Goal: Task Accomplishment & Management: Complete application form

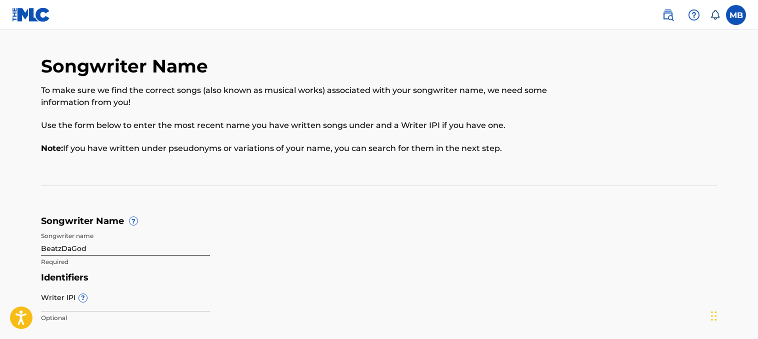
click at [32, 12] on img at bounding box center [31, 15] width 39 height 15
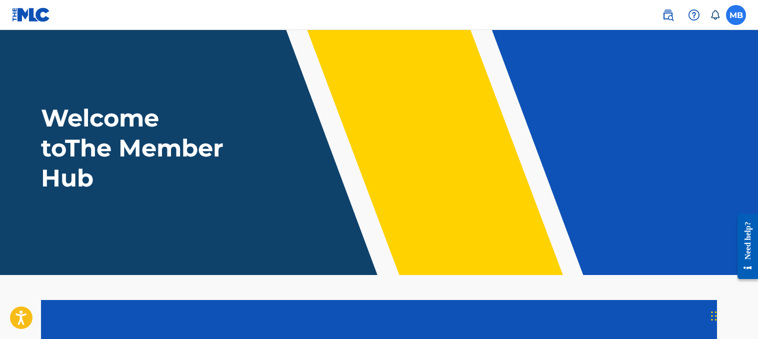
click at [736, 15] on label at bounding box center [736, 15] width 20 height 20
click at [736, 15] on input "MB [PERSON_NAME] [EMAIL_ADDRESS][DOMAIN_NAME] Notification Preferences Profile …" at bounding box center [736, 15] width 0 height 0
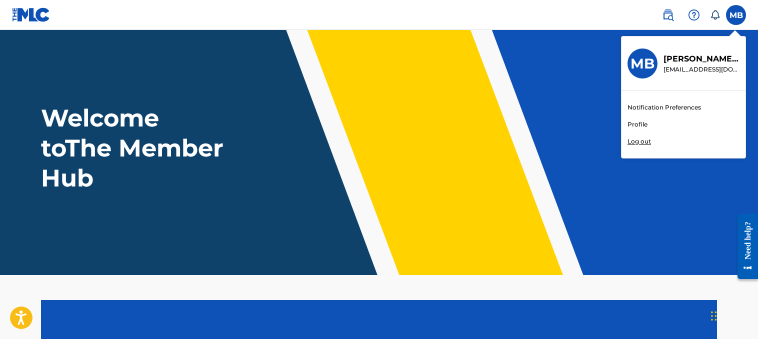
click at [559, 139] on div "Welcome to The Member Hub" at bounding box center [379, 148] width 700 height 90
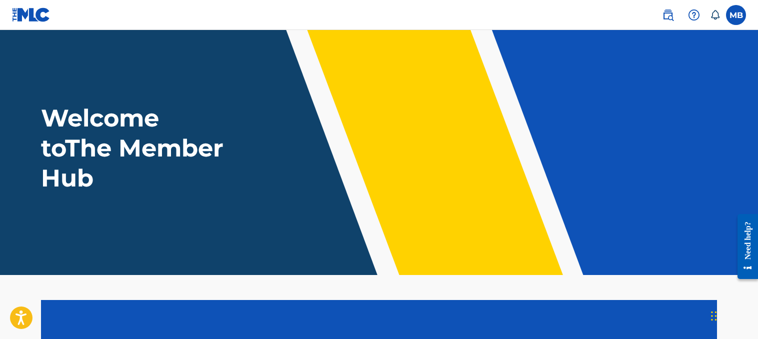
click at [23, 18] on img at bounding box center [31, 15] width 39 height 15
click at [753, 19] on nav "MB MB [PERSON_NAME] [EMAIL_ADDRESS][DOMAIN_NAME] Notification Preferences Profi…" at bounding box center [379, 15] width 758 height 30
click at [739, 18] on label at bounding box center [736, 15] width 20 height 20
click at [736, 15] on input "MB [PERSON_NAME] [EMAIL_ADDRESS][DOMAIN_NAME] Notification Preferences Profile …" at bounding box center [736, 15] width 0 height 0
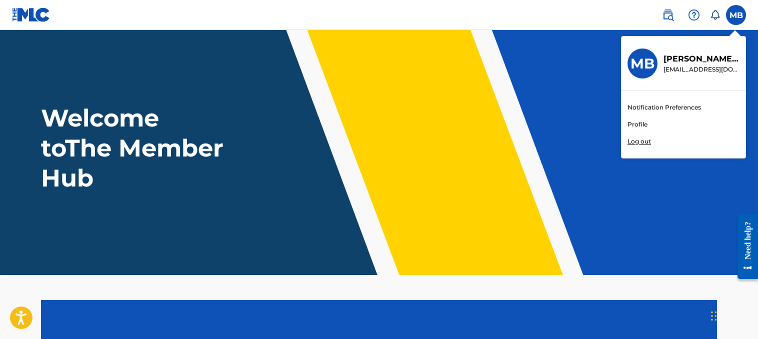
click at [638, 123] on link "Profile" at bounding box center [638, 124] width 20 height 9
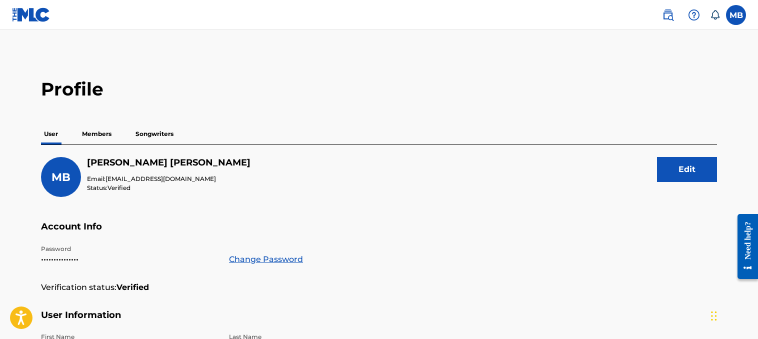
click at [93, 133] on p "Members" at bounding box center [97, 134] width 36 height 21
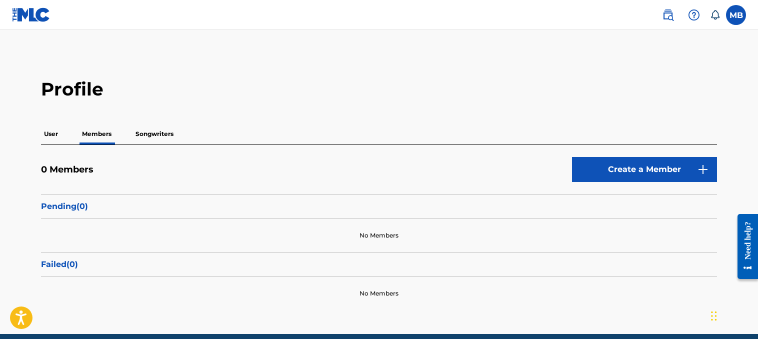
click at [158, 125] on p "Songwriters" at bounding box center [155, 134] width 44 height 21
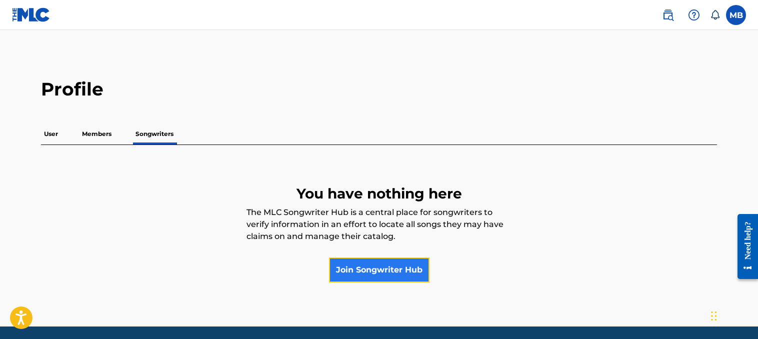
click at [402, 259] on link "Join Songwriter Hub" at bounding box center [379, 270] width 101 height 25
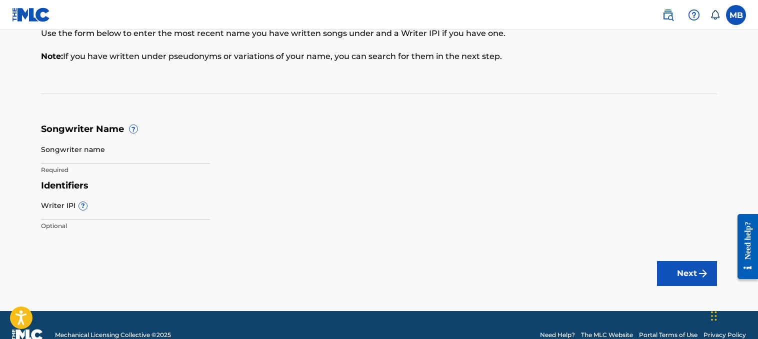
scroll to position [100, 0]
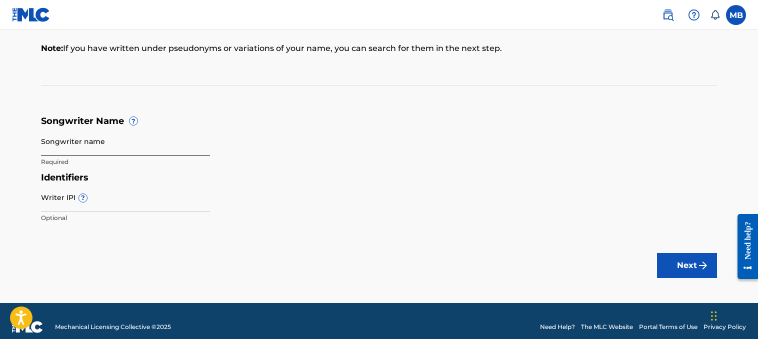
click at [108, 137] on input "Songwriter name" at bounding box center [125, 141] width 169 height 29
type input "BeatzDaGod"
click at [512, 200] on div "Identifiers Writer IPI ? Optional" at bounding box center [379, 200] width 676 height 57
click at [48, 208] on input "Writer IPI ?" at bounding box center [125, 197] width 169 height 29
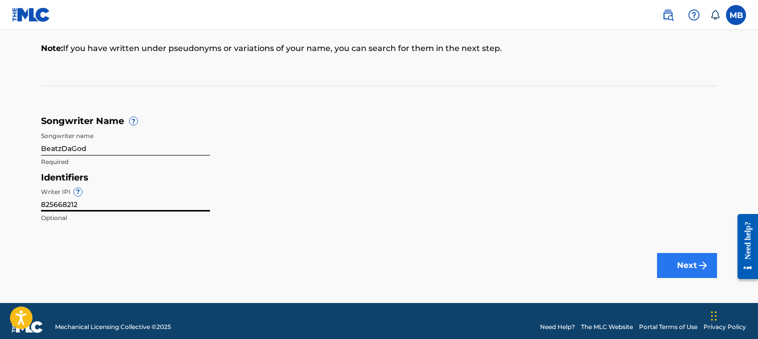
type input "825668212"
click at [702, 265] on img "submit" at bounding box center [703, 266] width 12 height 12
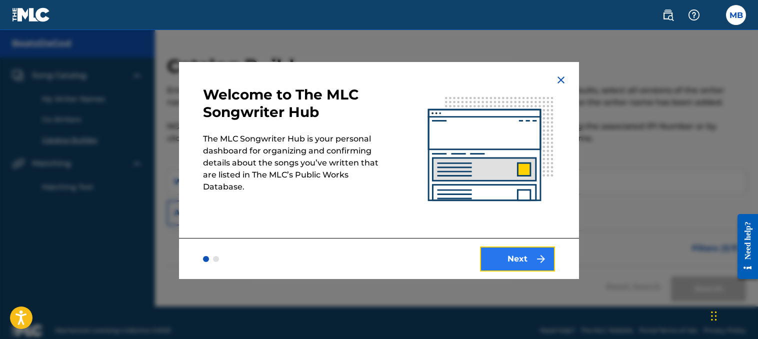
click at [518, 261] on button "Next" at bounding box center [517, 259] width 75 height 25
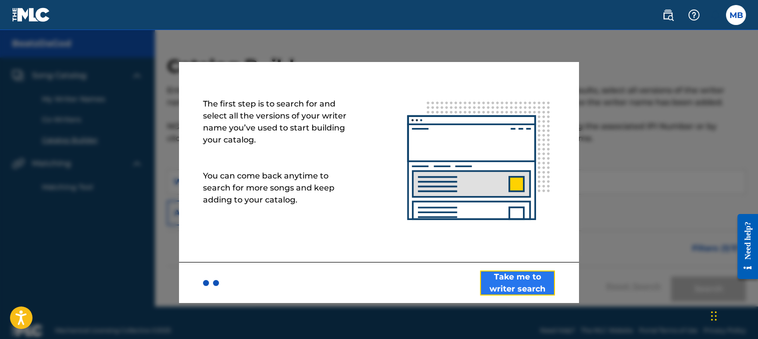
click at [522, 277] on button "Take me to writer search" at bounding box center [517, 283] width 75 height 25
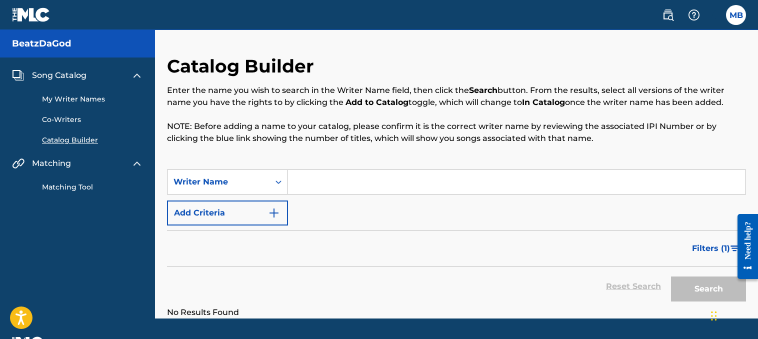
click at [99, 100] on link "My Writer Names" at bounding box center [92, 99] width 101 height 11
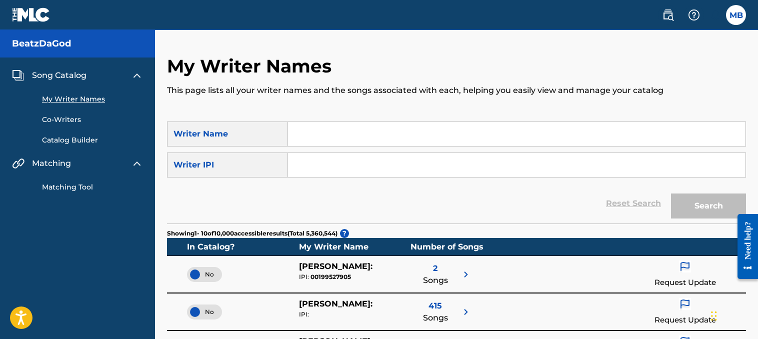
click at [65, 77] on span "Song Catalog" at bounding box center [59, 76] width 55 height 12
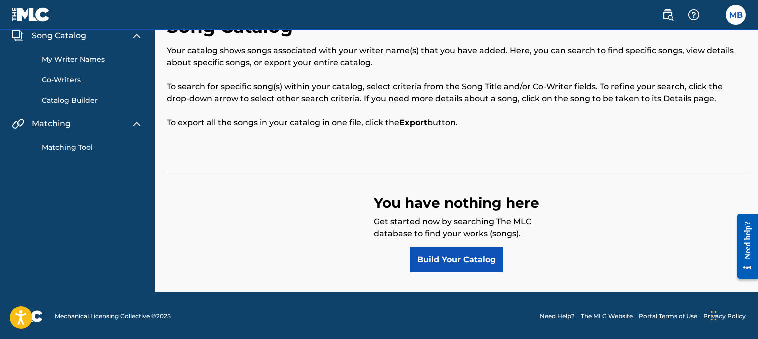
scroll to position [41, 0]
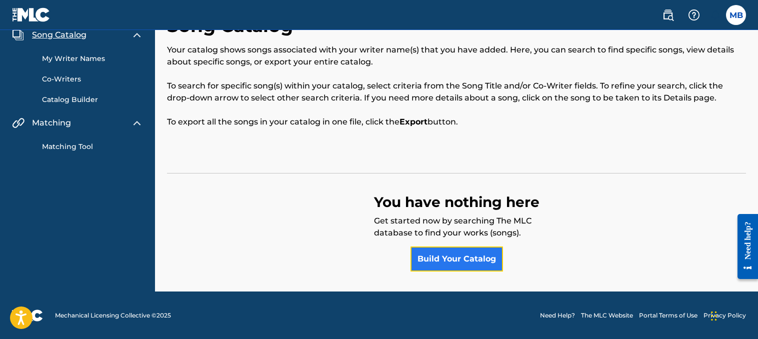
click at [490, 251] on link "Build Your Catalog" at bounding box center [457, 259] width 93 height 25
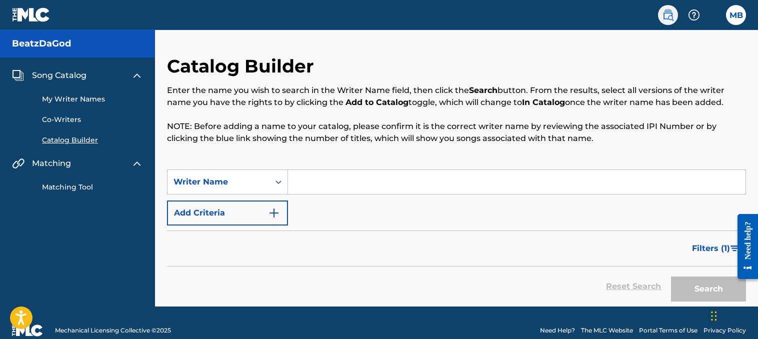
click at [664, 15] on img at bounding box center [668, 15] width 12 height 12
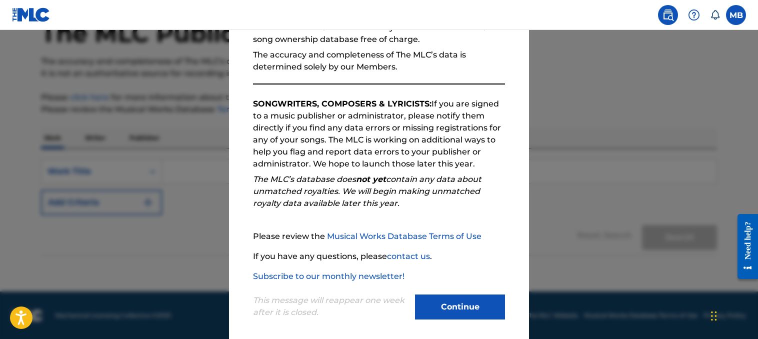
scroll to position [118, 0]
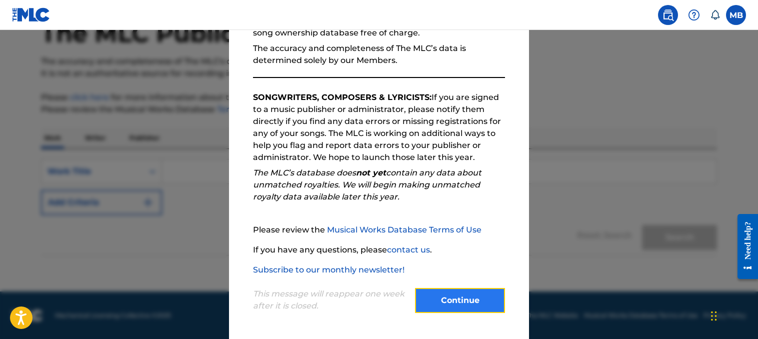
click at [440, 293] on button "Continue" at bounding box center [460, 300] width 90 height 25
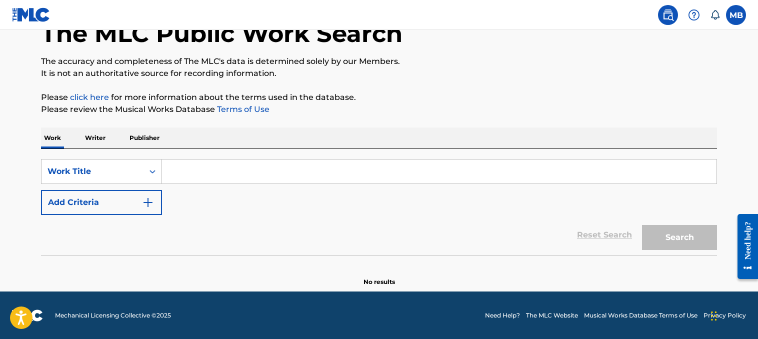
click at [91, 143] on p "Writer" at bounding box center [95, 138] width 27 height 21
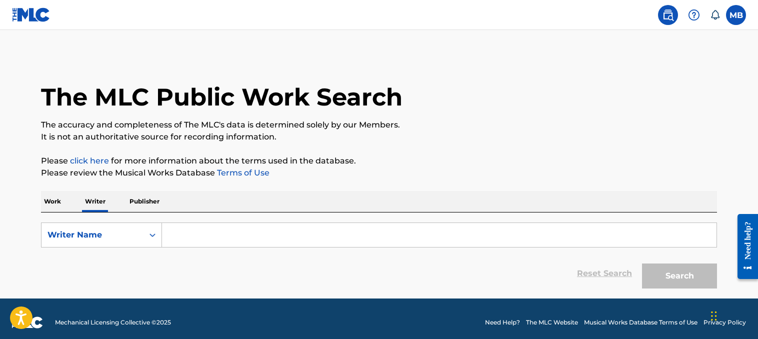
click at [148, 195] on p "Publisher" at bounding box center [145, 201] width 36 height 21
click at [194, 232] on input "Search Form" at bounding box center [439, 235] width 555 height 24
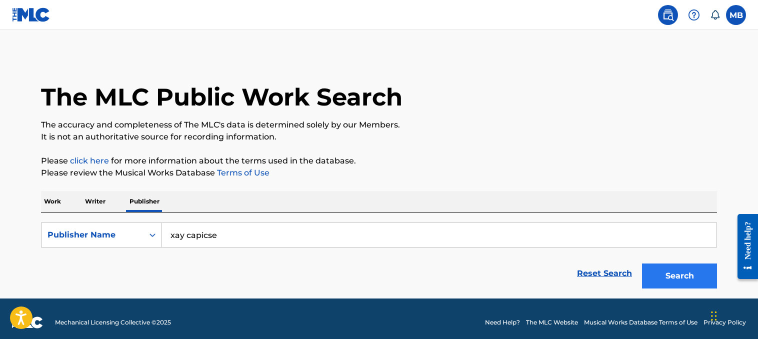
type input "xay capicse"
click at [691, 273] on button "Search" at bounding box center [679, 276] width 75 height 25
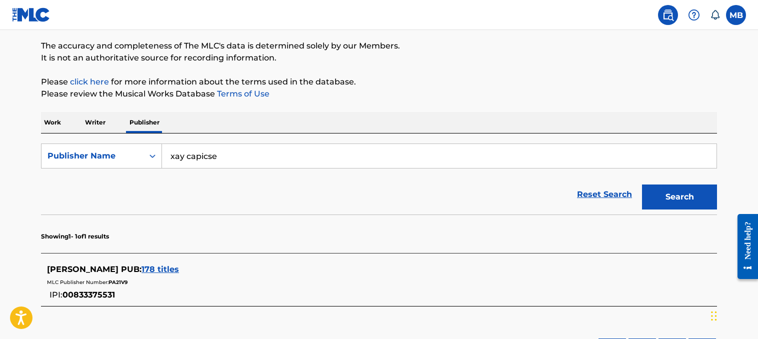
scroll to position [100, 0]
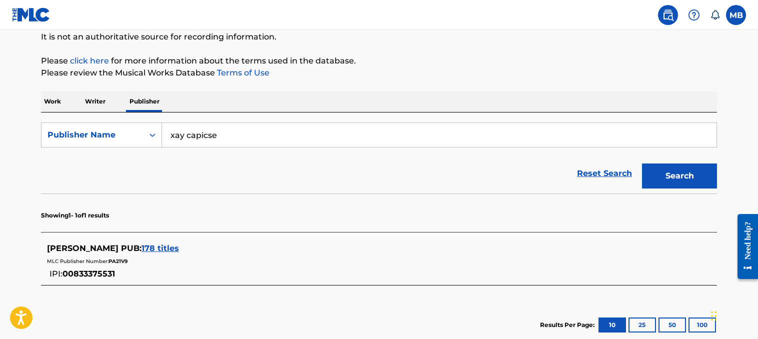
click at [142, 250] on span "178 titles" at bounding box center [161, 249] width 38 height 10
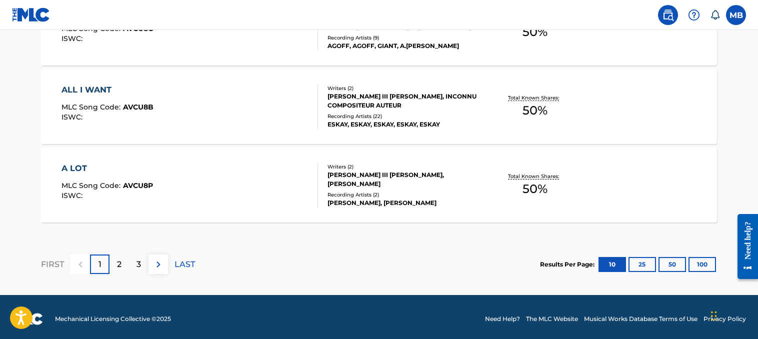
scroll to position [925, 0]
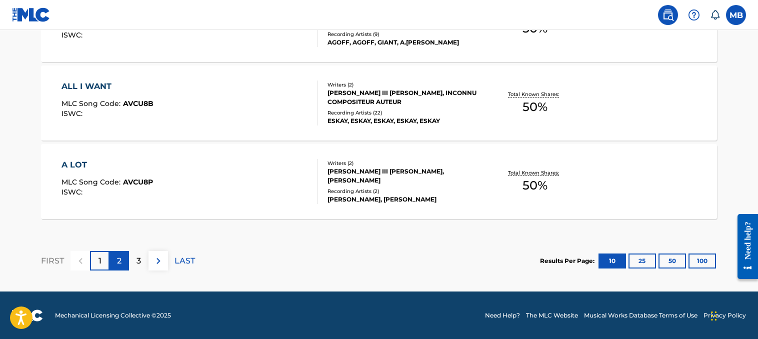
click at [126, 262] on div "2" at bounding box center [120, 261] width 20 height 20
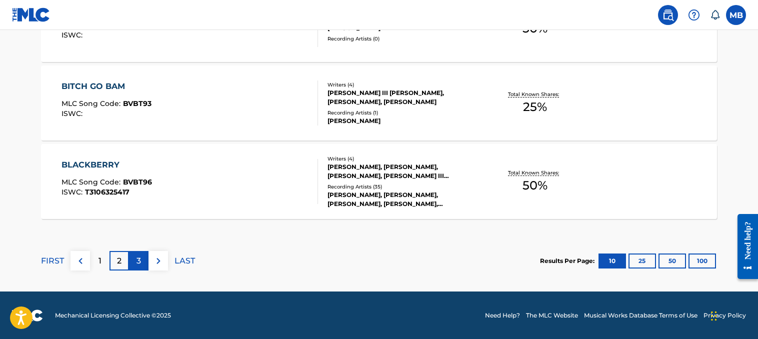
click at [140, 263] on p "3" at bounding box center [139, 261] width 5 height 12
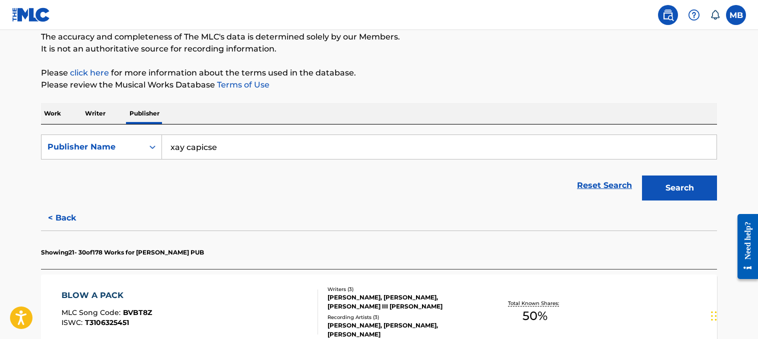
scroll to position [75, 0]
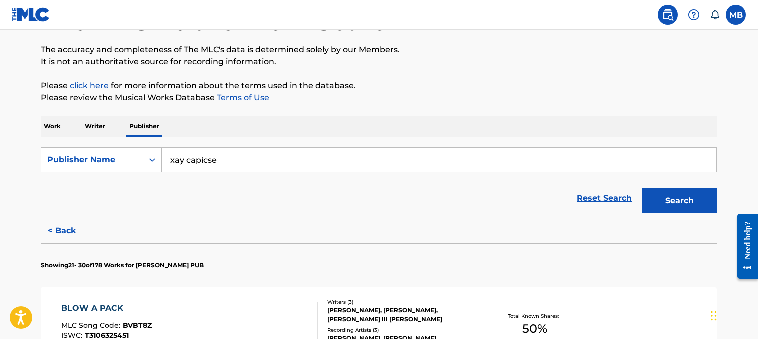
click at [94, 128] on p "Writer" at bounding box center [95, 126] width 27 height 21
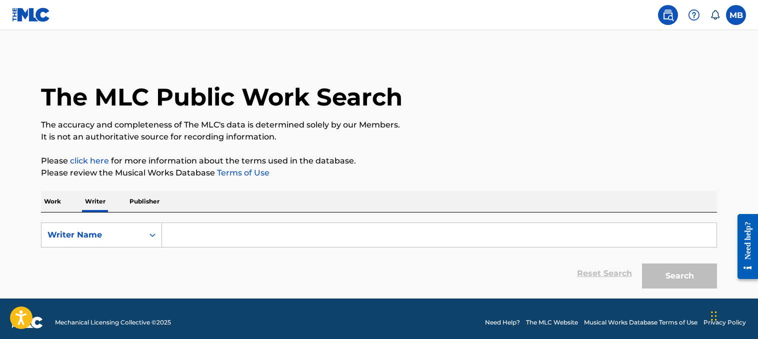
click at [48, 200] on p "Work" at bounding box center [52, 201] width 23 height 21
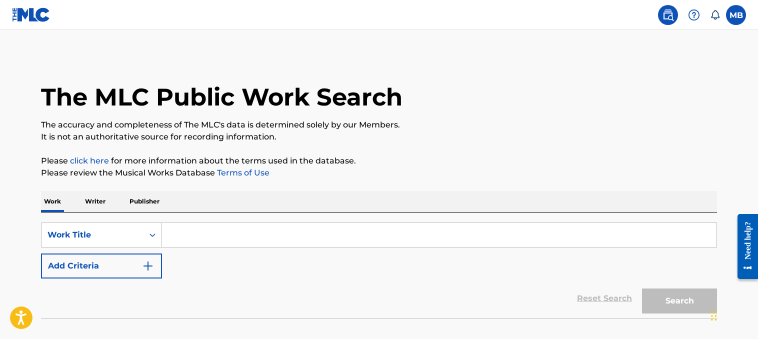
click at [216, 239] on input "Search Form" at bounding box center [439, 235] width 555 height 24
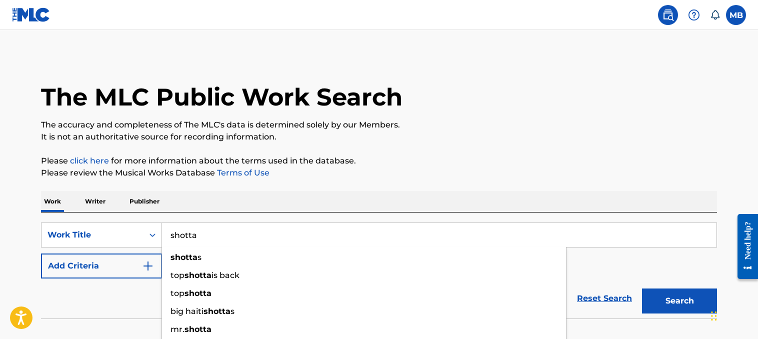
type input "shotta"
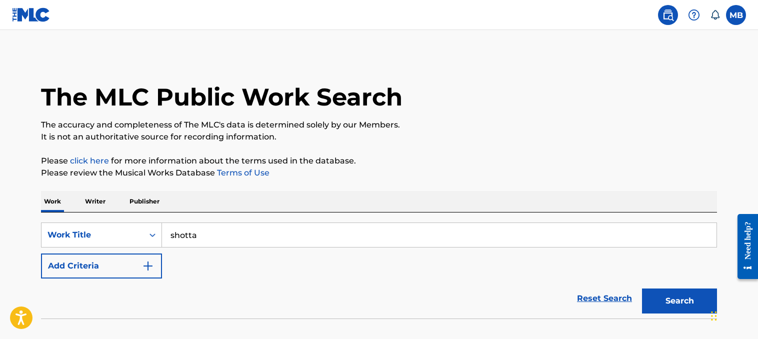
drag, startPoint x: 219, startPoint y: 221, endPoint x: 346, endPoint y: 205, distance: 127.5
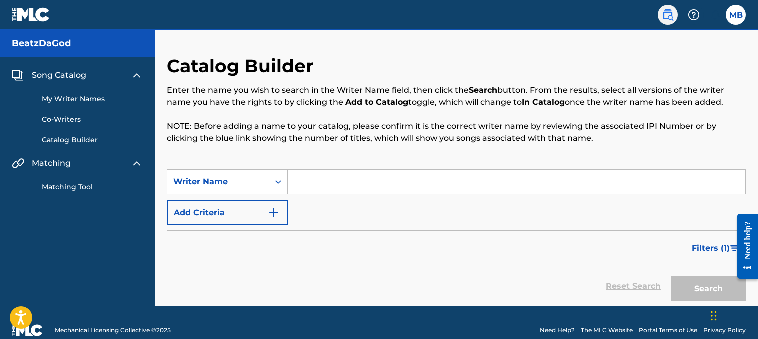
click at [672, 17] on img at bounding box center [668, 15] width 12 height 12
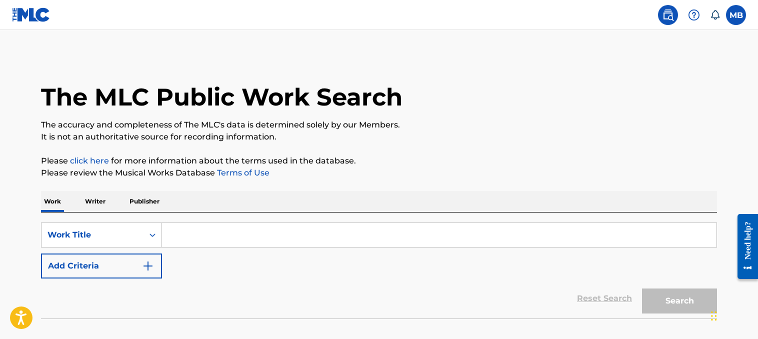
click at [202, 238] on input "Search Form" at bounding box center [439, 235] width 555 height 24
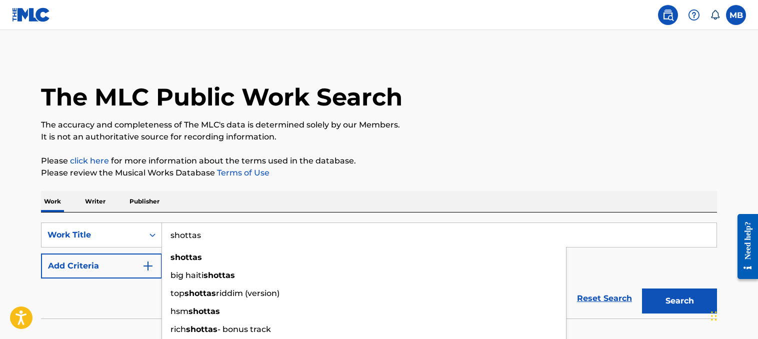
click at [642, 289] on button "Search" at bounding box center [679, 301] width 75 height 25
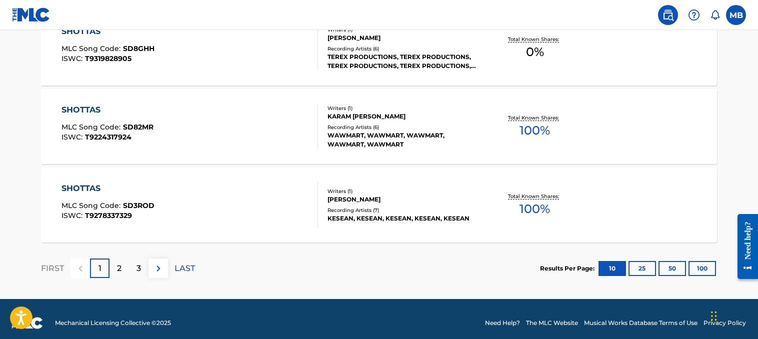
scroll to position [885, 0]
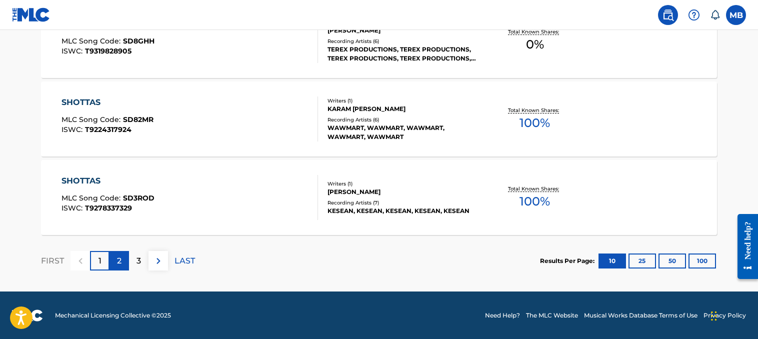
click at [117, 265] on p "2" at bounding box center [119, 261] width 5 height 12
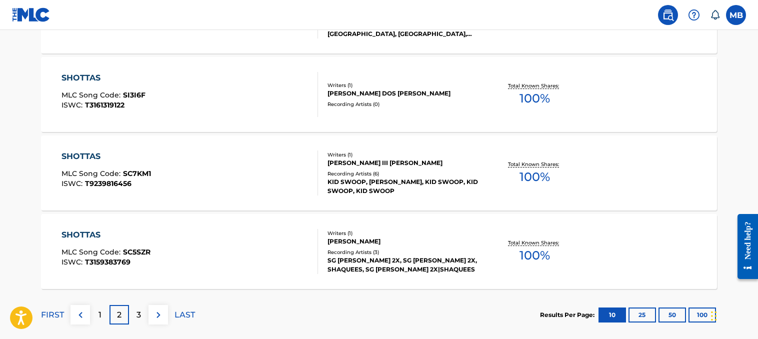
scroll to position [835, 0]
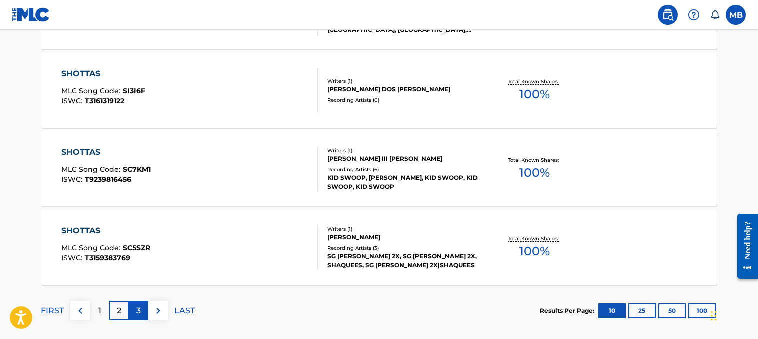
click at [138, 316] on p "3" at bounding box center [139, 311] width 5 height 12
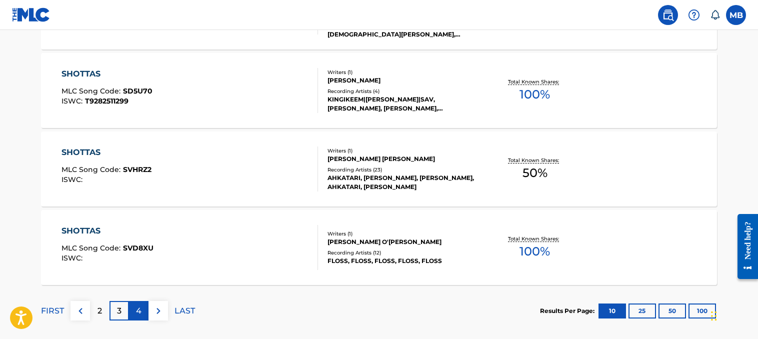
click at [138, 310] on p "4" at bounding box center [139, 311] width 6 height 12
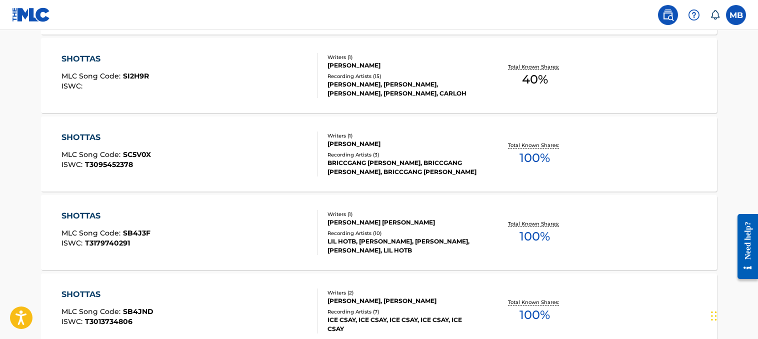
scroll to position [885, 0]
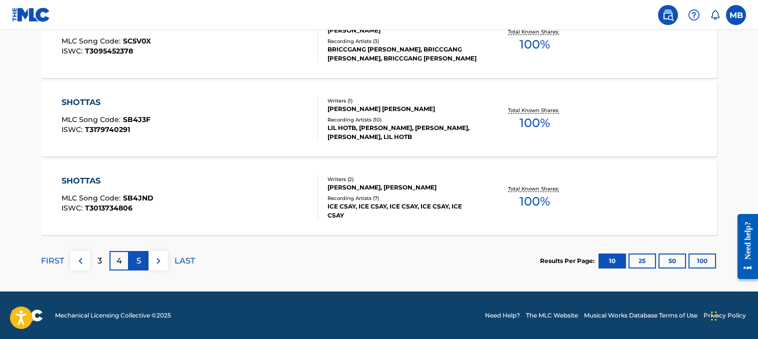
click at [141, 254] on div "5" at bounding box center [139, 261] width 20 height 20
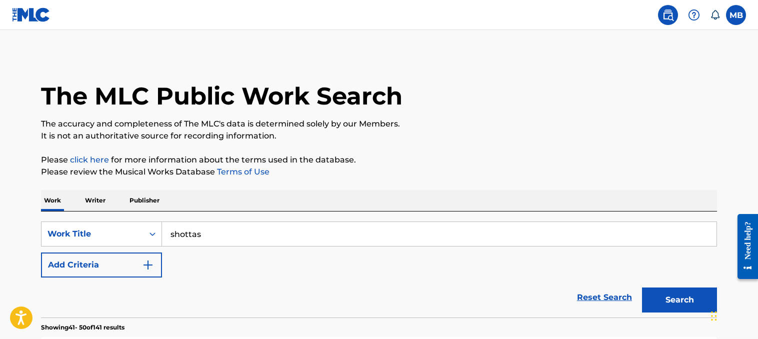
scroll to position [0, 0]
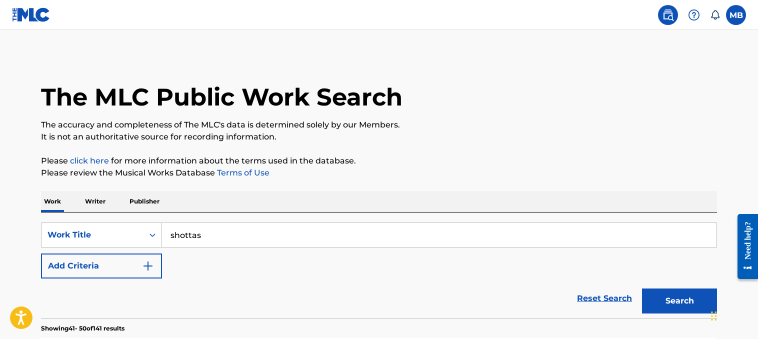
click at [214, 239] on input "shottas" at bounding box center [439, 235] width 555 height 24
type input "shottas boosie"
click at [642, 289] on button "Search" at bounding box center [679, 301] width 75 height 25
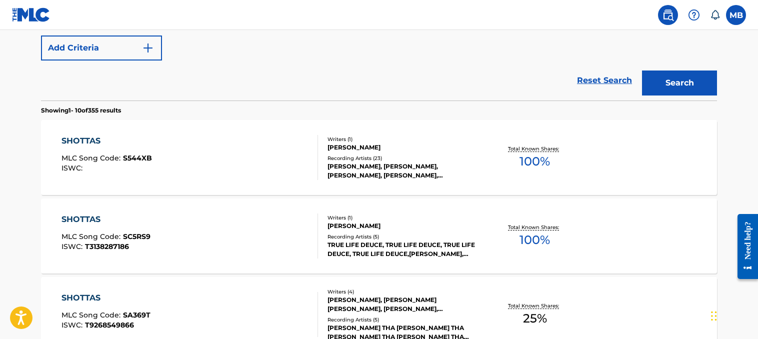
scroll to position [200, 0]
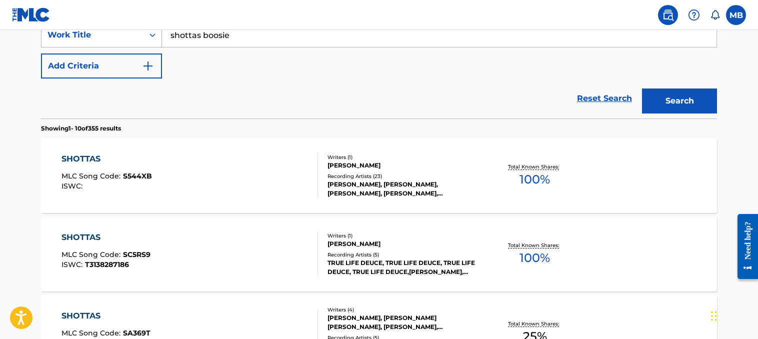
click at [128, 41] on div "Work Title" at bounding box center [93, 35] width 102 height 19
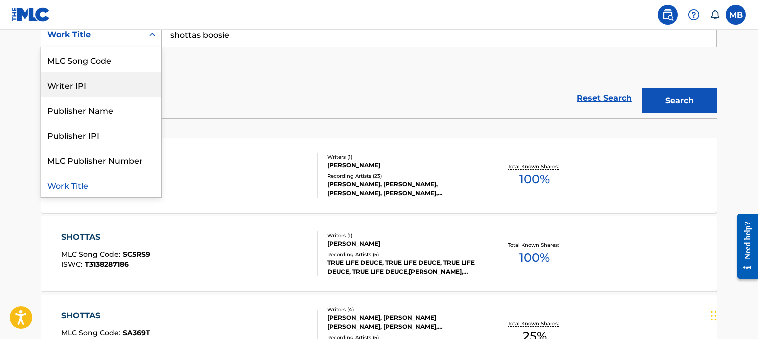
scroll to position [0, 0]
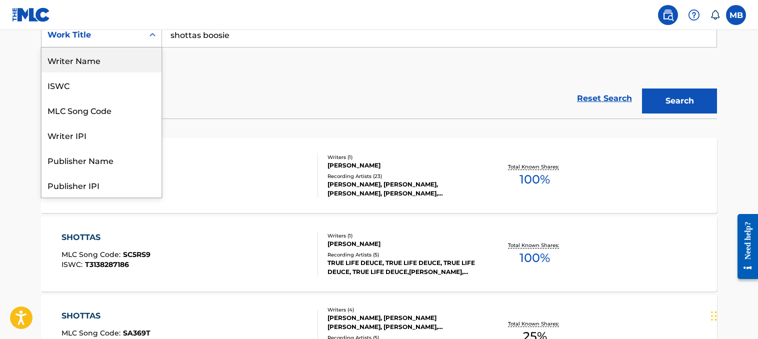
click at [82, 60] on div "Writer Name" at bounding box center [102, 60] width 120 height 25
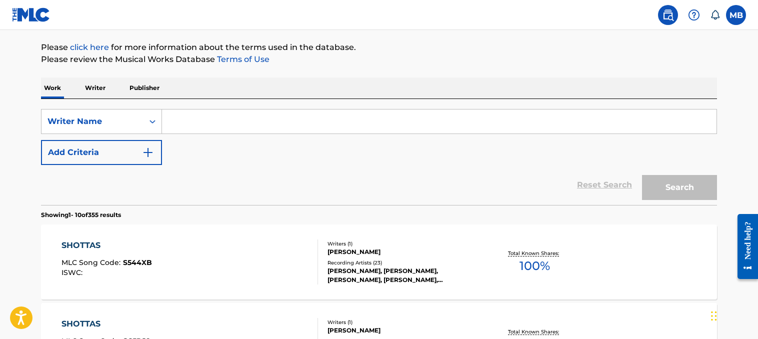
scroll to position [100, 0]
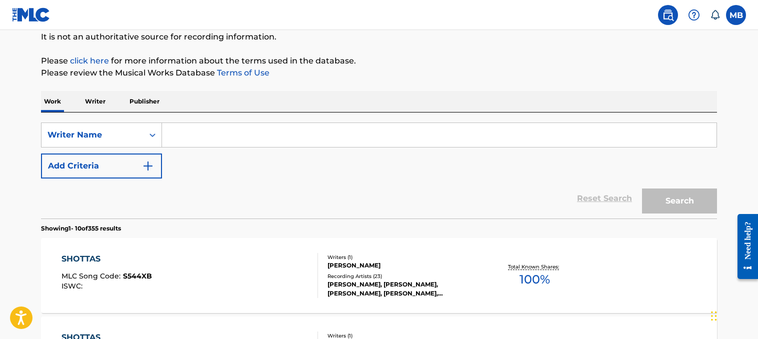
click at [194, 136] on input "Search Form" at bounding box center [439, 135] width 555 height 24
paste input "[PERSON_NAME]"
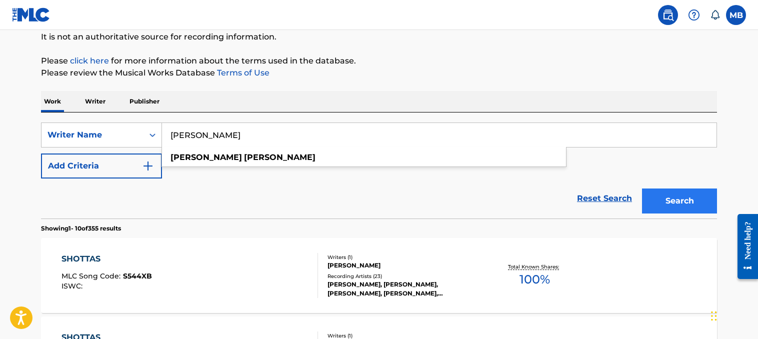
type input "[PERSON_NAME]"
click at [685, 194] on button "Search" at bounding box center [679, 201] width 75 height 25
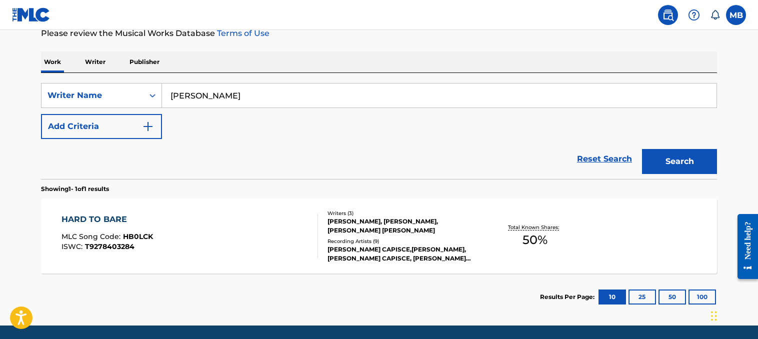
scroll to position [74, 0]
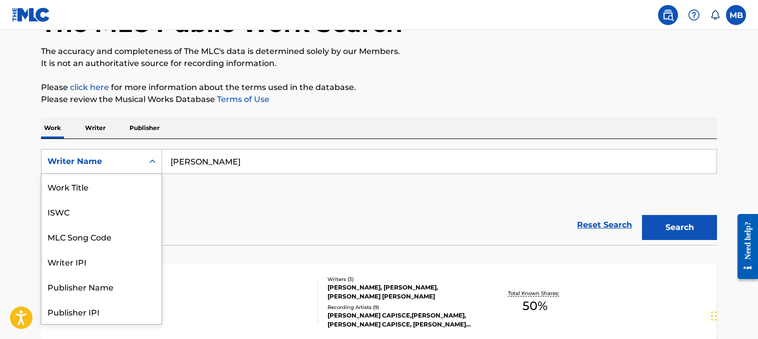
click at [136, 170] on div "Writer Name" at bounding box center [93, 161] width 102 height 19
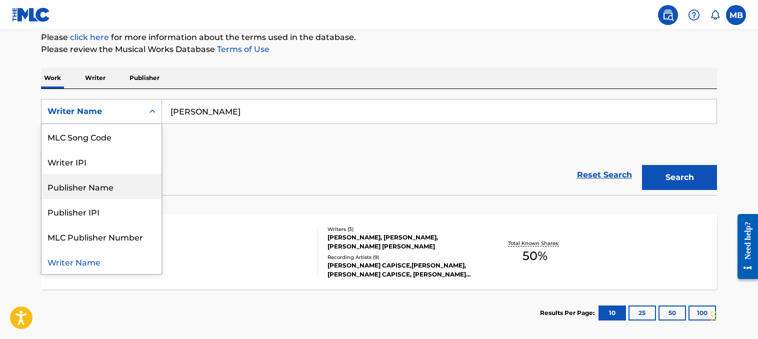
scroll to position [0, 0]
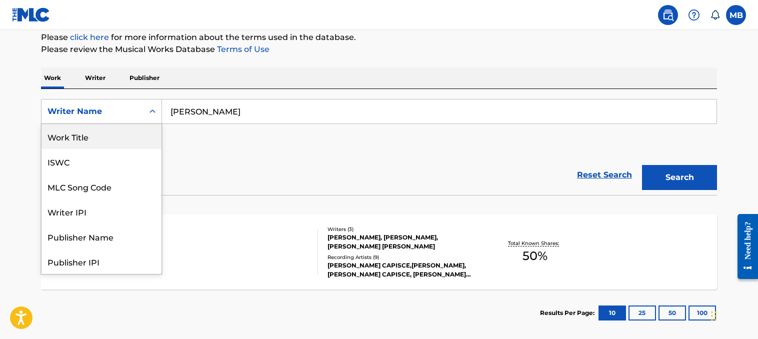
click at [113, 139] on div "Work Title" at bounding box center [102, 136] width 120 height 25
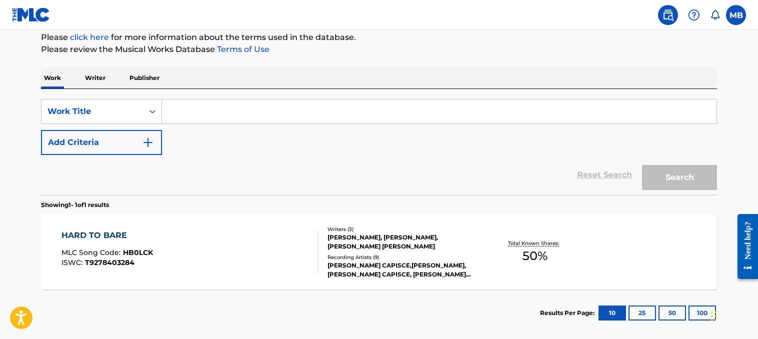
click at [211, 114] on input "Search Form" at bounding box center [439, 112] width 555 height 24
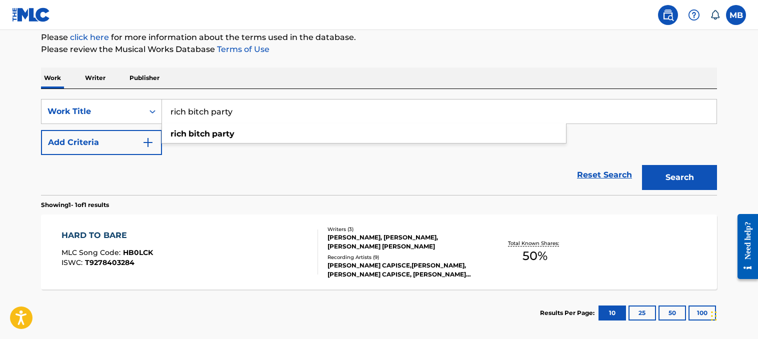
type input "rich bitch party"
click at [642, 165] on button "Search" at bounding box center [679, 177] width 75 height 25
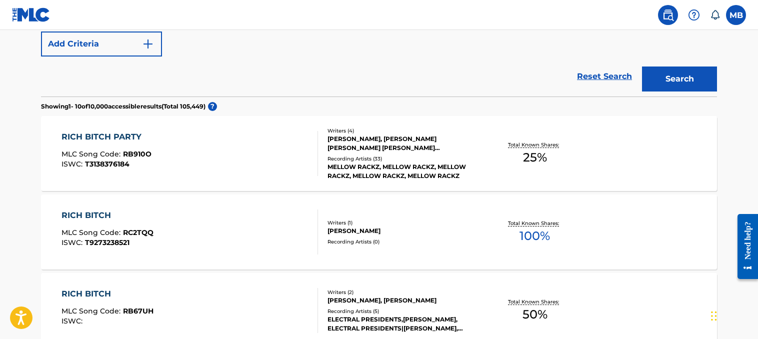
scroll to position [224, 0]
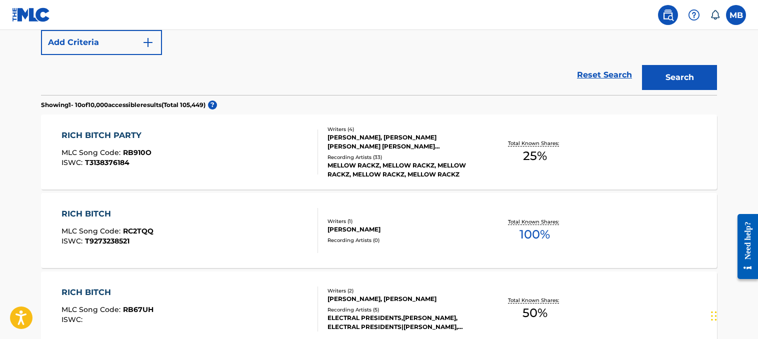
click at [537, 155] on span "25 %" at bounding box center [535, 156] width 24 height 18
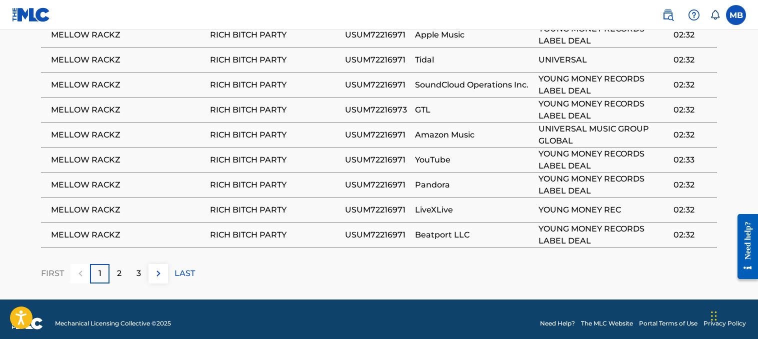
scroll to position [779, 0]
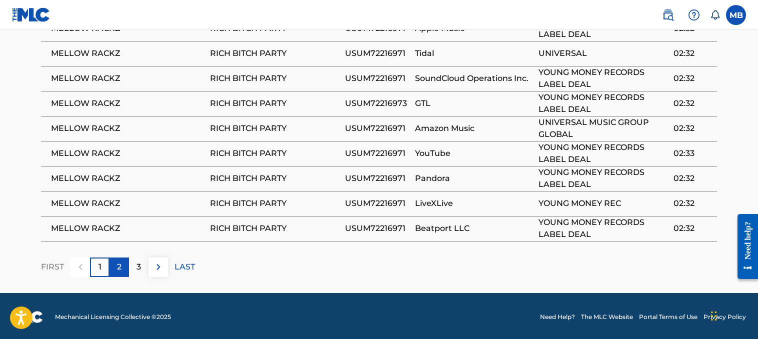
click at [120, 265] on p "2" at bounding box center [119, 267] width 5 height 12
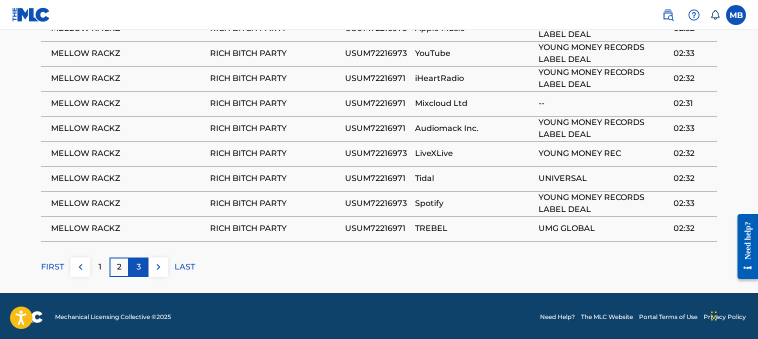
click at [135, 266] on div "3" at bounding box center [139, 268] width 20 height 20
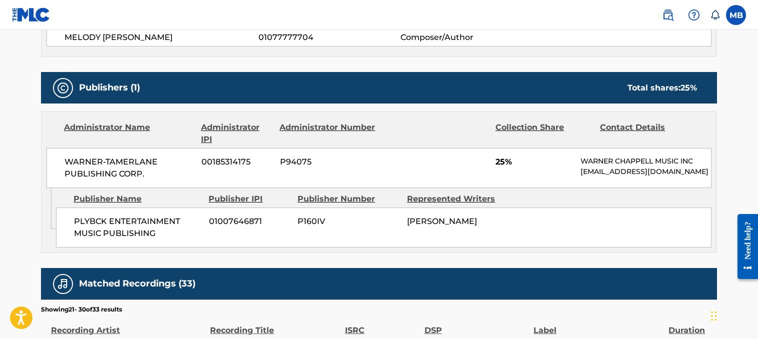
scroll to position [429, 0]
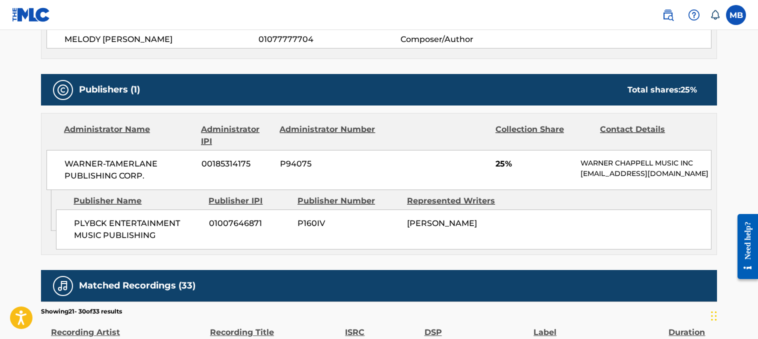
click at [550, 132] on div "Collection Share" at bounding box center [544, 136] width 97 height 24
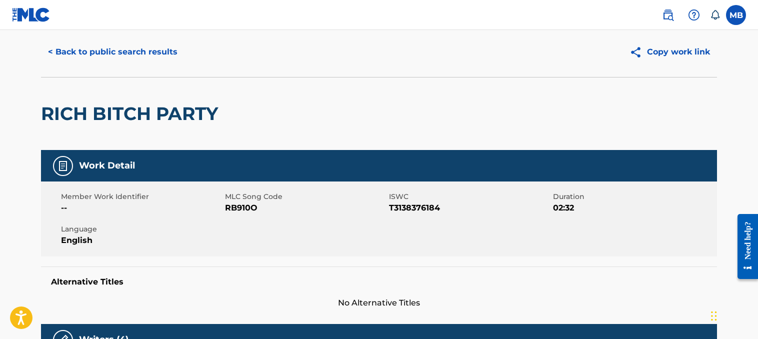
scroll to position [0, 0]
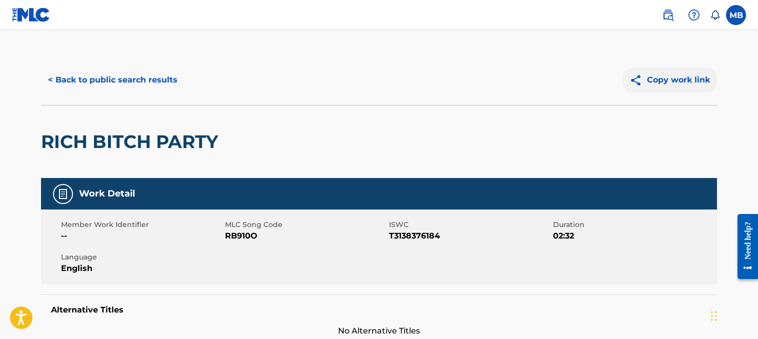
click at [663, 83] on button "Copy work link" at bounding box center [670, 80] width 95 height 25
click at [162, 75] on button "< Back to public search results" at bounding box center [113, 80] width 144 height 25
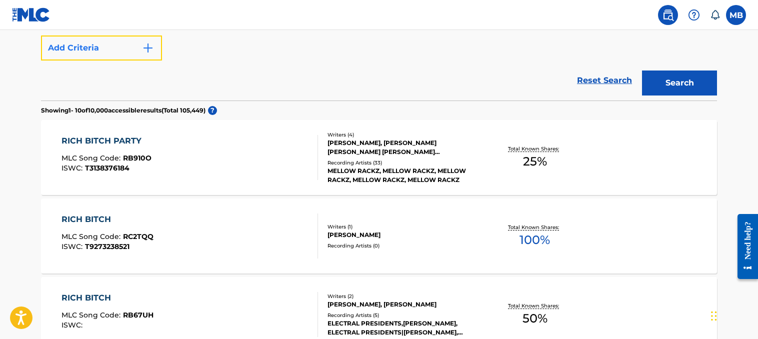
click at [104, 49] on button "Add Criteria" at bounding box center [101, 48] width 121 height 25
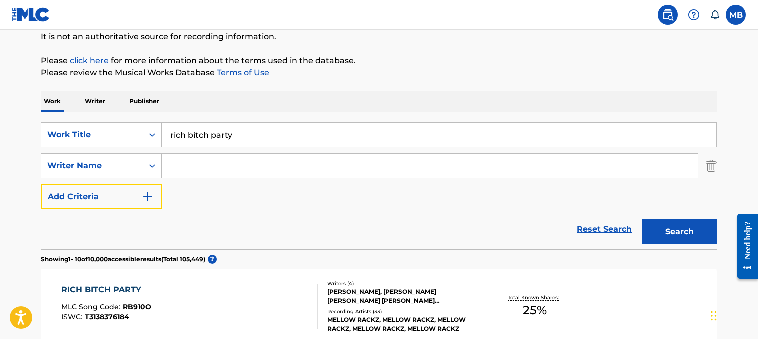
scroll to position [68, 0]
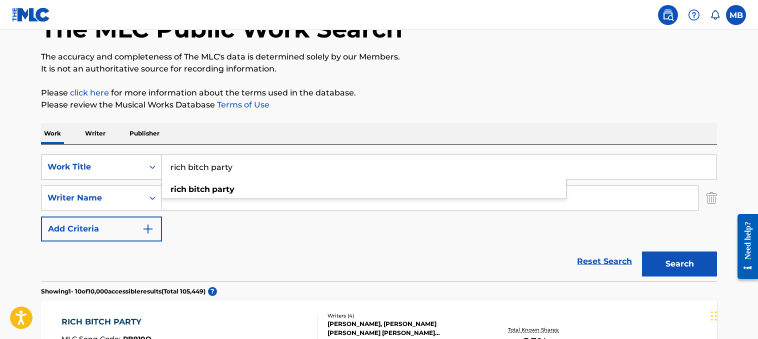
drag, startPoint x: 258, startPoint y: 172, endPoint x: 42, endPoint y: 170, distance: 215.6
click at [42, 170] on div "SearchWithCriteria38d01405-1564-47ac-a668-e2da2b6e9dcb Work Title rich bitch pa…" at bounding box center [379, 167] width 676 height 25
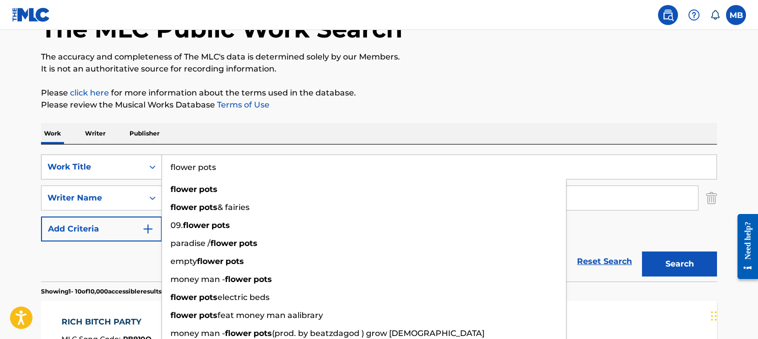
type input "flower pots"
click at [642, 252] on button "Search" at bounding box center [679, 264] width 75 height 25
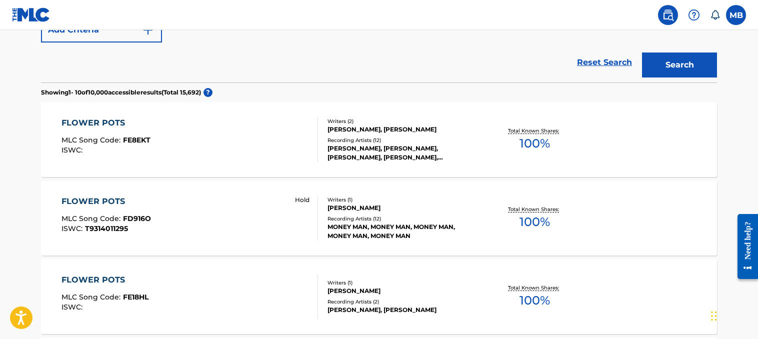
scroll to position [268, 0]
click at [387, 203] on div "[PERSON_NAME]" at bounding box center [403, 207] width 151 height 9
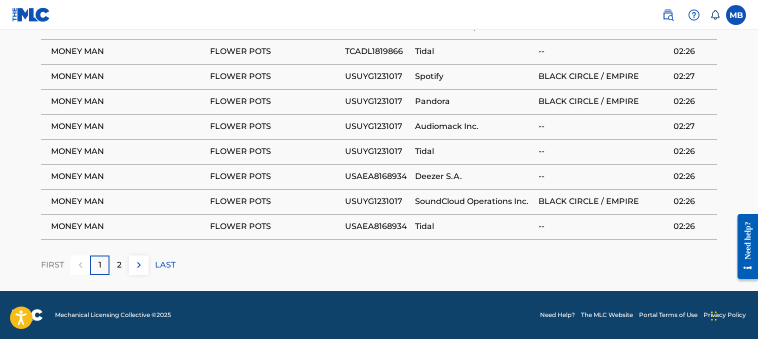
scroll to position [792, 0]
click at [123, 269] on div "2" at bounding box center [120, 266] width 20 height 20
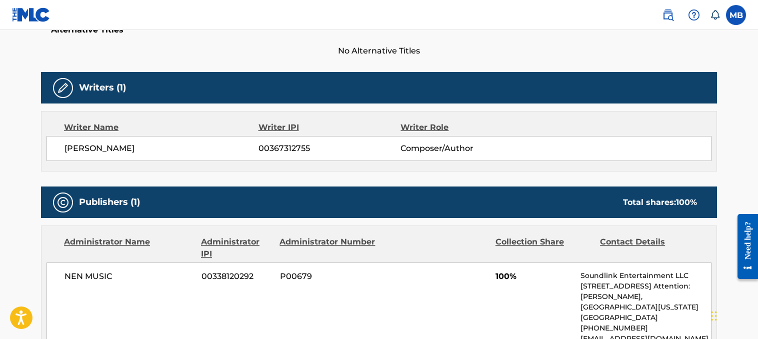
scroll to position [242, 0]
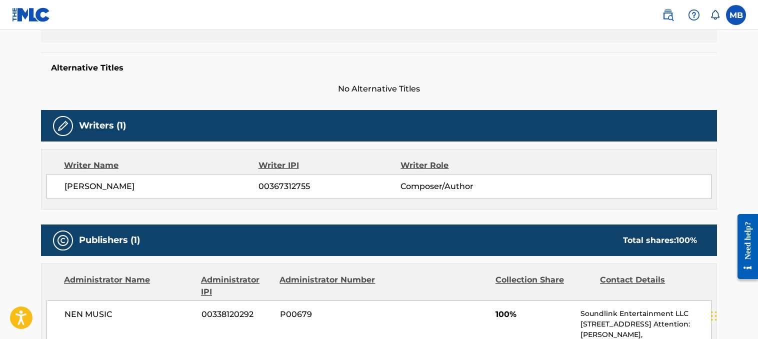
click at [57, 240] on img at bounding box center [63, 241] width 12 height 12
click at [54, 129] on div at bounding box center [63, 126] width 20 height 20
click at [87, 167] on div "Writer Name" at bounding box center [161, 166] width 195 height 12
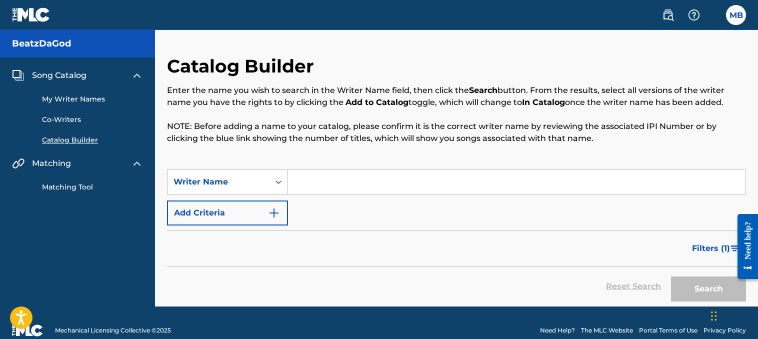
click at [348, 175] on input "Search Form" at bounding box center [517, 182] width 458 height 24
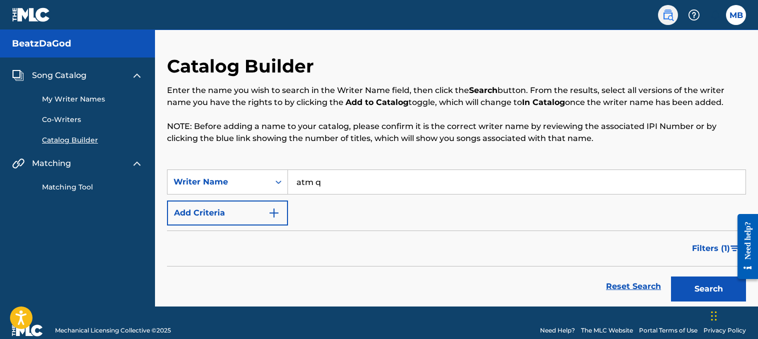
type input "atm q"
click at [664, 14] on img at bounding box center [668, 15] width 12 height 12
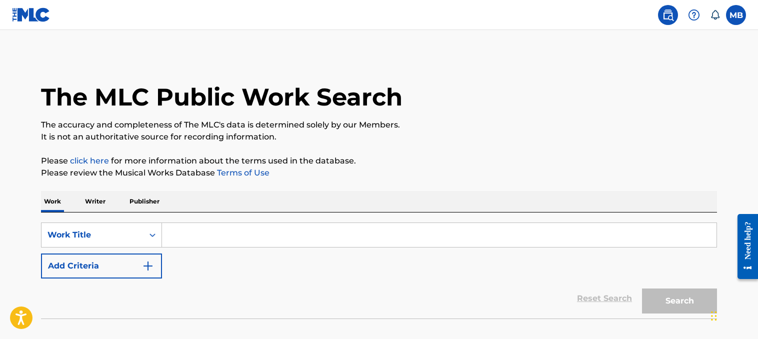
click at [196, 234] on input "Search Form" at bounding box center [439, 235] width 555 height 24
click at [147, 234] on div "Work Title" at bounding box center [101, 235] width 121 height 25
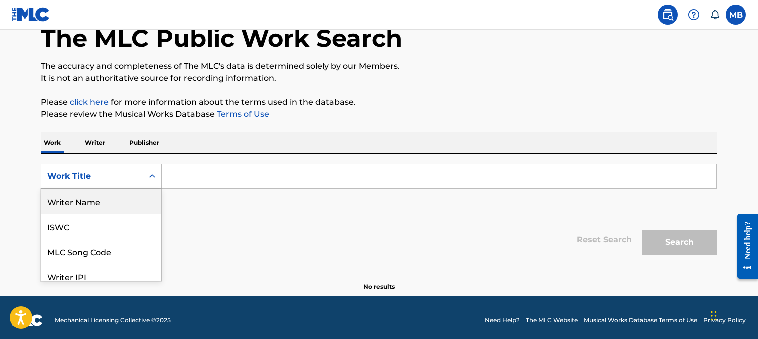
click at [103, 203] on div "Writer Name" at bounding box center [102, 201] width 120 height 25
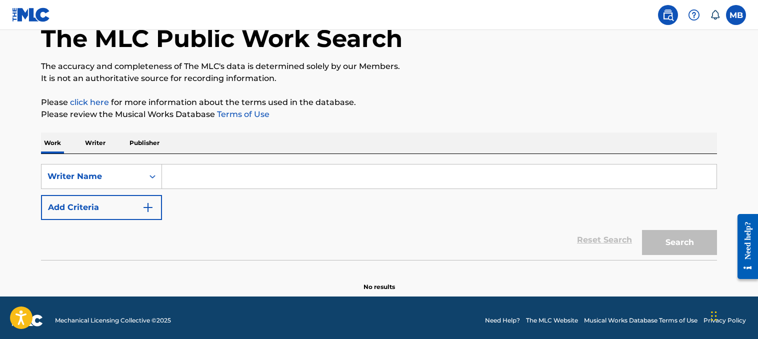
click at [195, 183] on input "Search Form" at bounding box center [439, 177] width 555 height 24
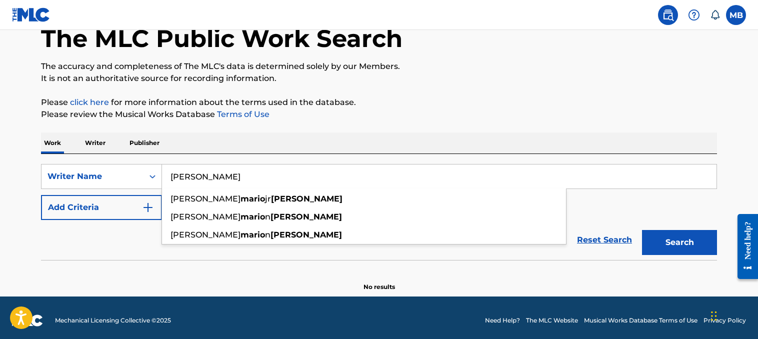
type input "[PERSON_NAME]"
click at [642, 230] on button "Search" at bounding box center [679, 242] width 75 height 25
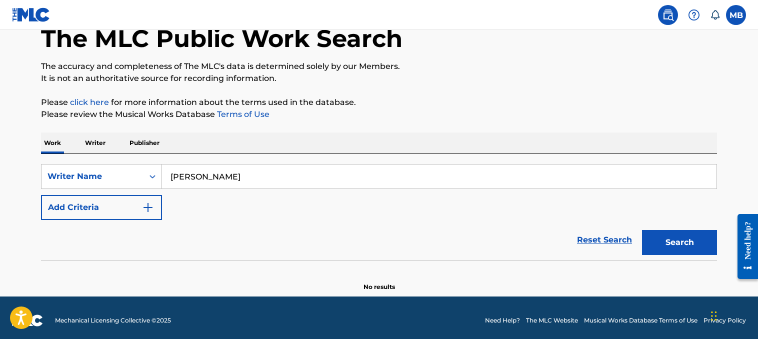
click at [101, 140] on p "Writer" at bounding box center [95, 143] width 27 height 21
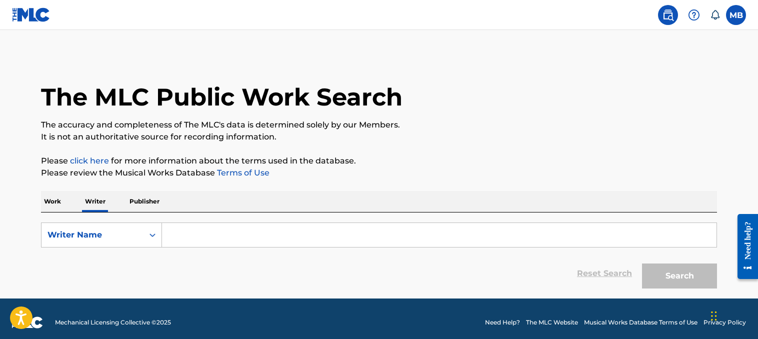
scroll to position [7, 0]
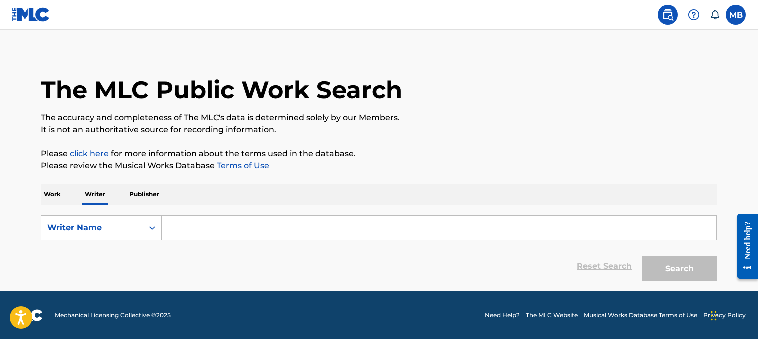
click at [59, 199] on p "Work" at bounding box center [52, 194] width 23 height 21
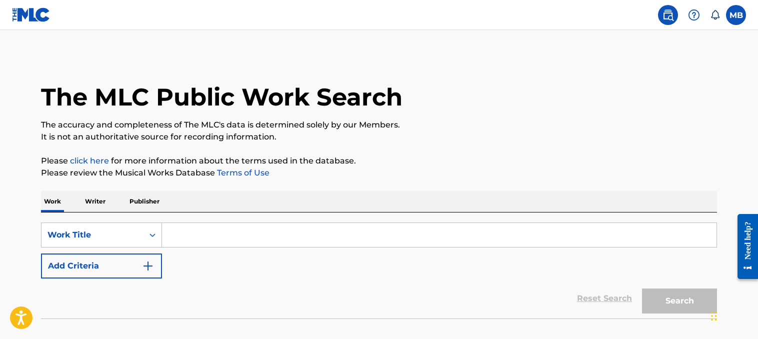
click at [140, 205] on p "Publisher" at bounding box center [145, 201] width 36 height 21
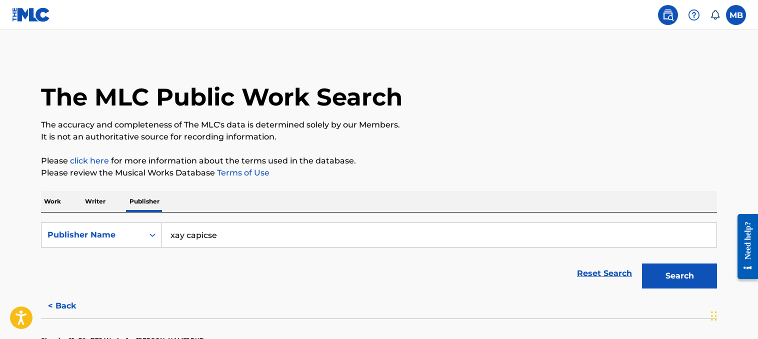
click at [64, 206] on p "Work" at bounding box center [52, 201] width 23 height 21
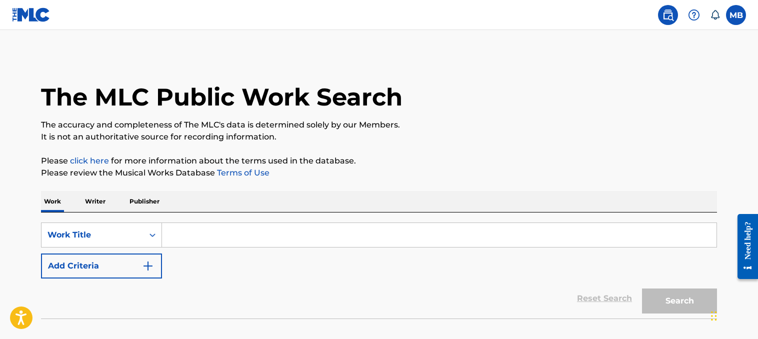
click at [188, 233] on input "Search Form" at bounding box center [439, 235] width 555 height 24
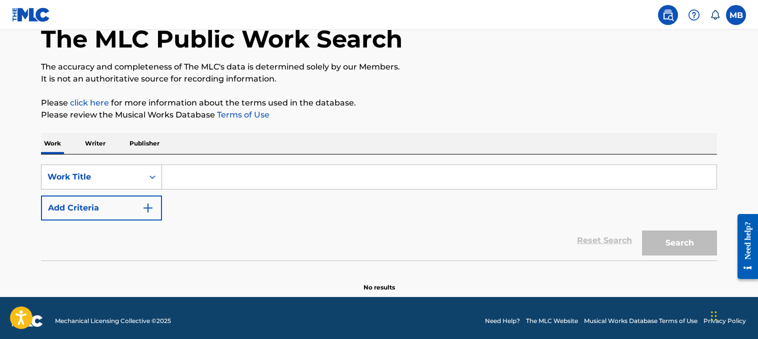
click at [119, 190] on div "Work Title" at bounding box center [101, 177] width 121 height 25
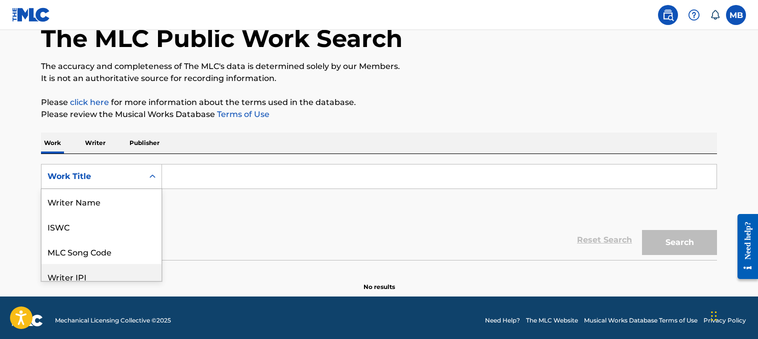
scroll to position [50, 0]
click at [215, 213] on div "SearchWithCriteria538e4770-1971-4e52-9d5e-857261bc61b7 8 results available. Use…" at bounding box center [379, 192] width 676 height 56
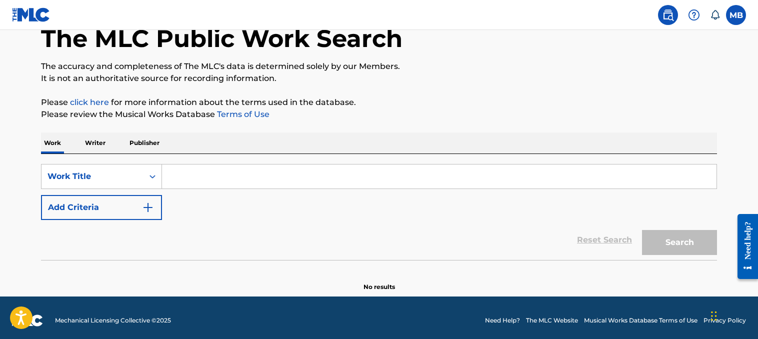
click at [201, 172] on input "Search Form" at bounding box center [439, 177] width 555 height 24
click at [107, 144] on p "Writer" at bounding box center [95, 143] width 27 height 21
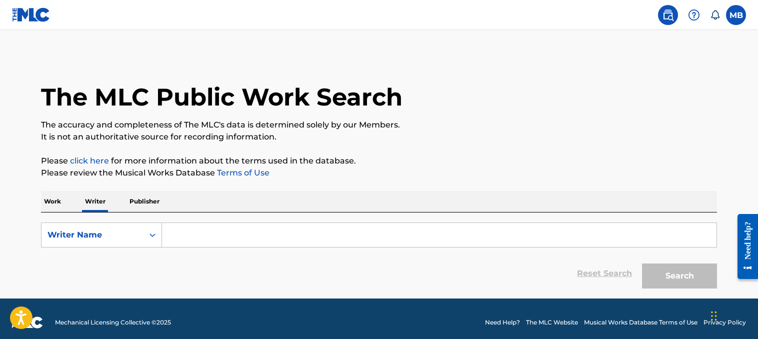
click at [221, 237] on input "Search Form" at bounding box center [439, 235] width 555 height 24
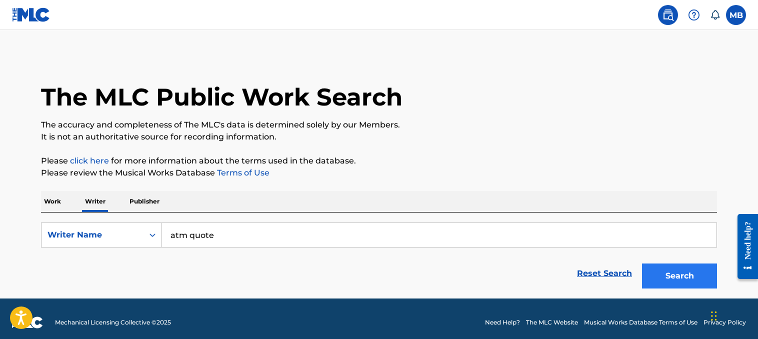
type input "atm quote"
click at [705, 280] on button "Search" at bounding box center [679, 276] width 75 height 25
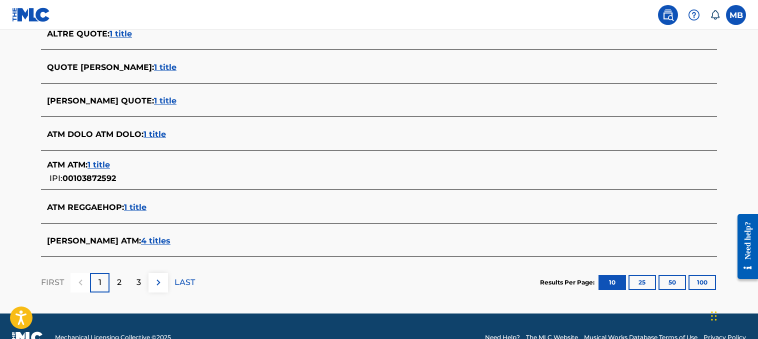
scroll to position [400, 0]
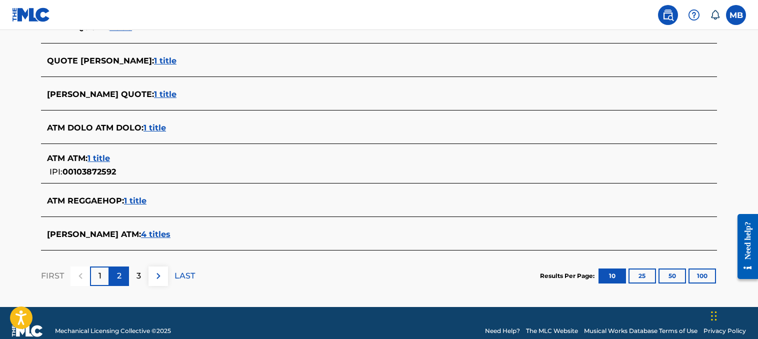
click at [122, 276] on div "2" at bounding box center [120, 277] width 20 height 20
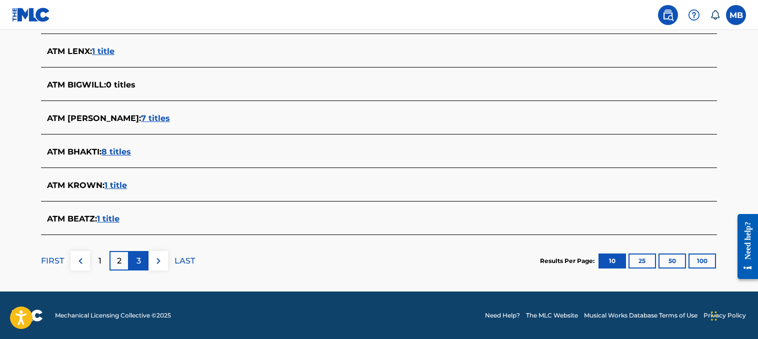
click at [146, 261] on div "3" at bounding box center [139, 261] width 20 height 20
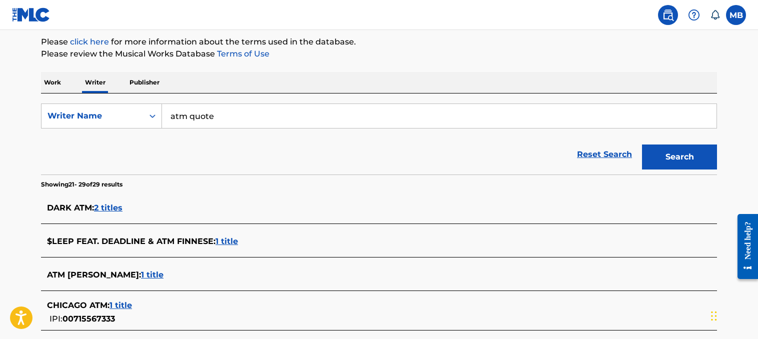
scroll to position [88, 0]
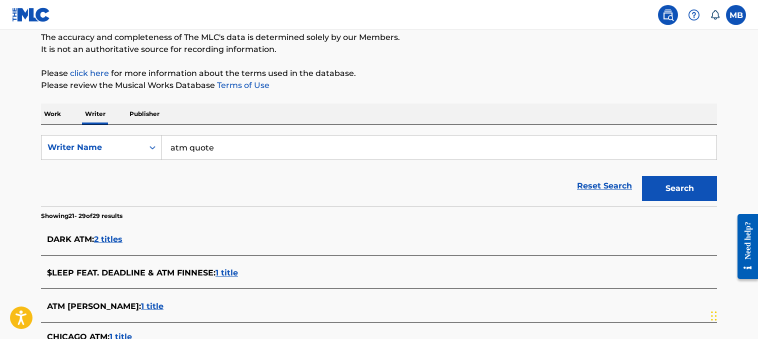
click at [59, 115] on p "Work" at bounding box center [52, 114] width 23 height 21
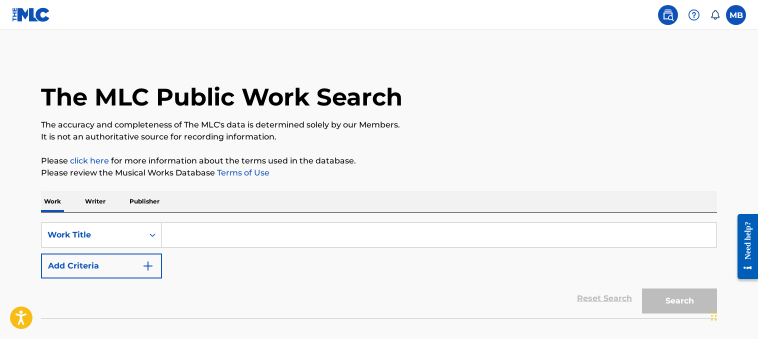
click at [211, 229] on input "Search Form" at bounding box center [439, 235] width 555 height 24
click at [158, 203] on p "Publisher" at bounding box center [145, 201] width 36 height 21
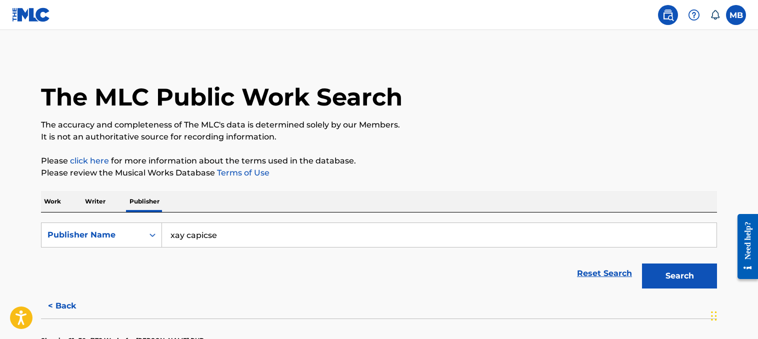
click at [59, 204] on p "Work" at bounding box center [52, 201] width 23 height 21
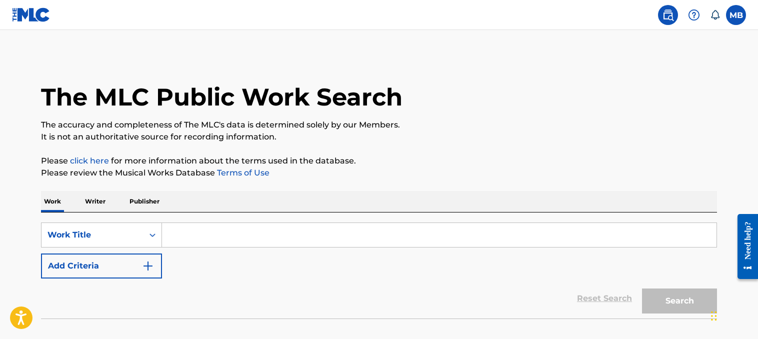
click at [201, 245] on input "Search Form" at bounding box center [439, 235] width 555 height 24
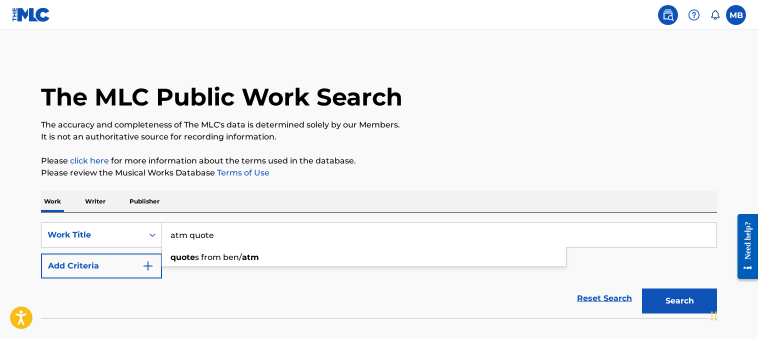
type input "atm quote"
click at [642, 289] on button "Search" at bounding box center [679, 301] width 75 height 25
drag, startPoint x: 220, startPoint y: 234, endPoint x: 139, endPoint y: 235, distance: 81.5
click at [139, 235] on div "SearchWithCriteria538e4770-1971-4e52-9d5e-857261bc61b7 Work Title atm quote" at bounding box center [379, 235] width 676 height 25
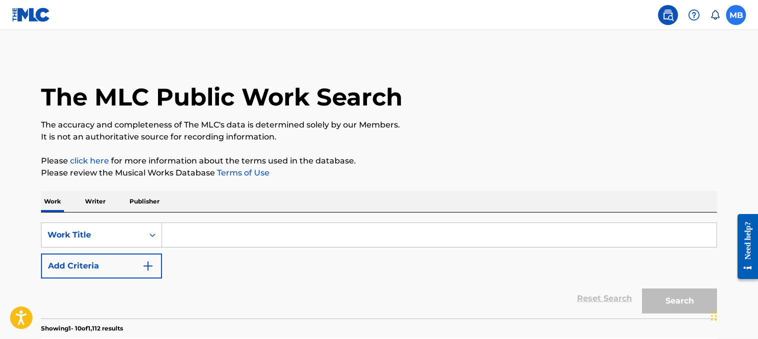
click at [736, 13] on label at bounding box center [736, 15] width 20 height 20
click at [736, 15] on input "MB [PERSON_NAME] [EMAIL_ADDRESS][DOMAIN_NAME] Notification Preferences Profile …" at bounding box center [736, 15] width 0 height 0
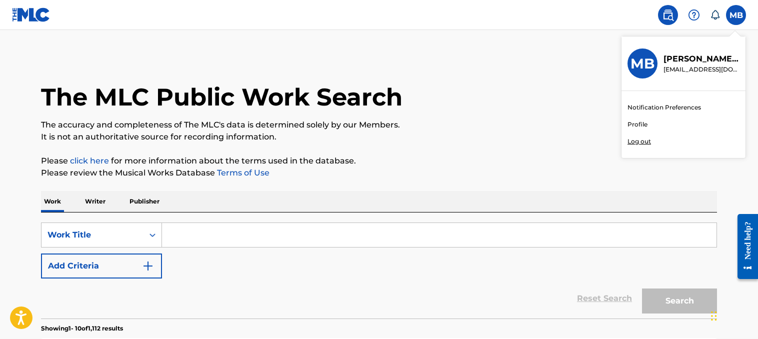
click at [12, 13] on nav "MB MB [PERSON_NAME] [EMAIL_ADDRESS][DOMAIN_NAME] Notification Preferences Profi…" at bounding box center [379, 15] width 758 height 30
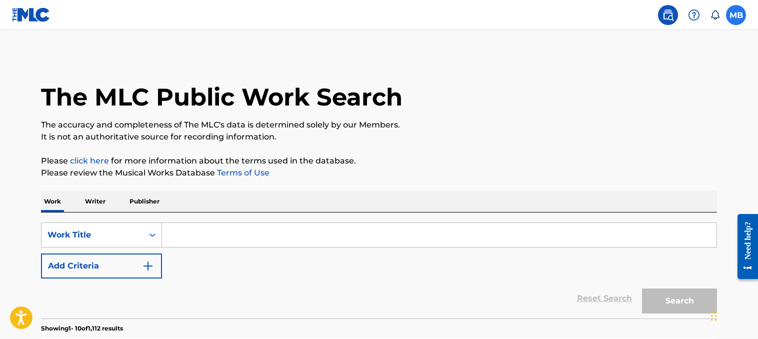
click at [736, 11] on label at bounding box center [736, 15] width 20 height 20
click at [736, 15] on input "MB [PERSON_NAME] [EMAIL_ADDRESS][DOMAIN_NAME] Notification Preferences Profile …" at bounding box center [736, 15] width 0 height 0
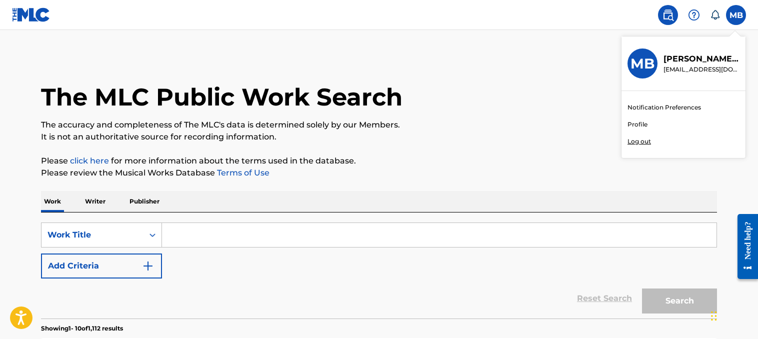
click at [640, 123] on link "Profile" at bounding box center [638, 124] width 20 height 9
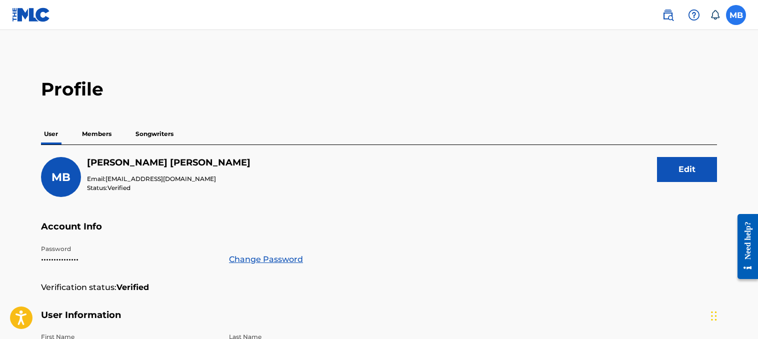
click at [740, 11] on label at bounding box center [736, 15] width 20 height 20
click at [736, 15] on input "MB [PERSON_NAME] [EMAIL_ADDRESS][DOMAIN_NAME] Notification Preferences Profile …" at bounding box center [736, 15] width 0 height 0
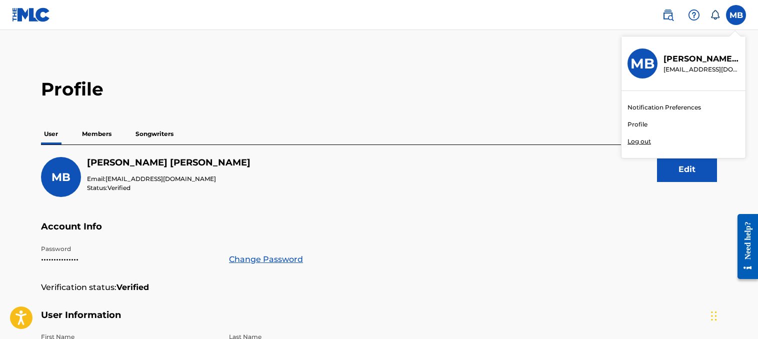
drag, startPoint x: 474, startPoint y: 101, endPoint x: 118, endPoint y: 42, distance: 360.5
click at [471, 101] on div "Profile User Members Songwriters MB [PERSON_NAME] Email: [EMAIL_ADDRESS][DOMAIN…" at bounding box center [379, 339] width 700 height 523
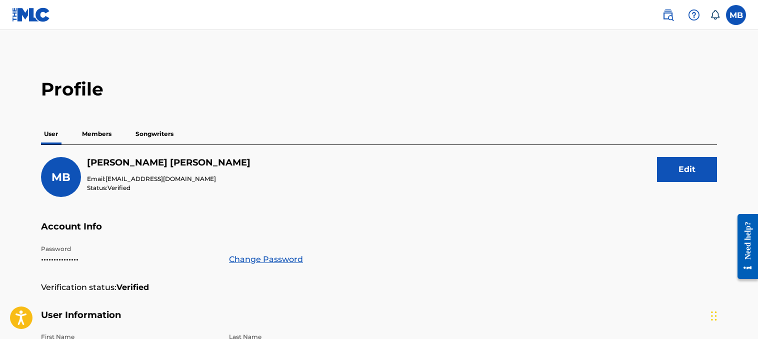
click at [24, 13] on img at bounding box center [31, 15] width 39 height 15
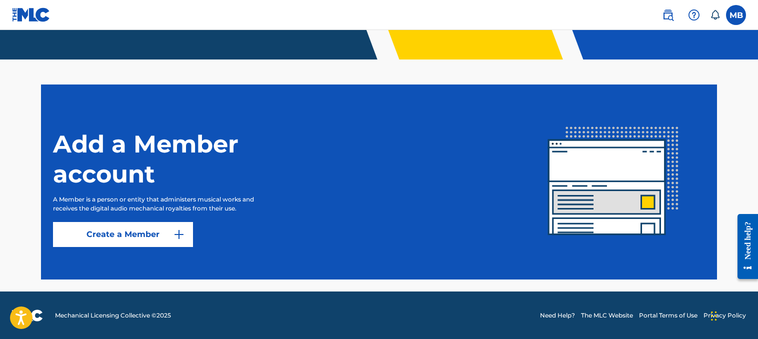
scroll to position [216, 0]
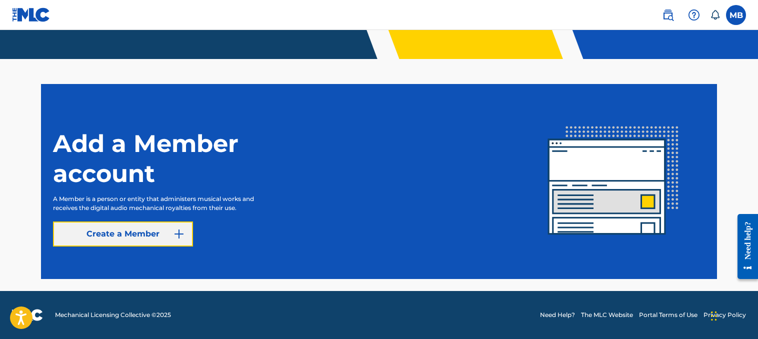
click at [169, 234] on link "Create a Member" at bounding box center [123, 234] width 140 height 25
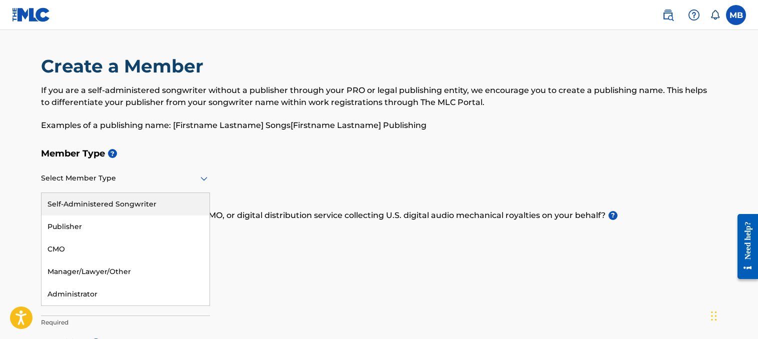
click at [146, 179] on div at bounding box center [125, 178] width 169 height 13
click at [154, 201] on div "Self-Administered Songwriter" at bounding box center [126, 204] width 168 height 23
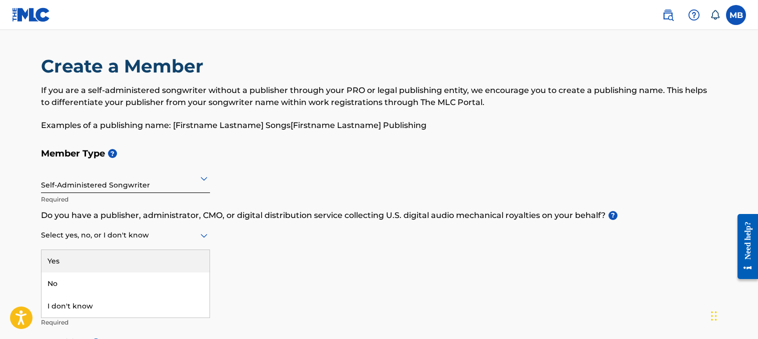
click at [195, 235] on div at bounding box center [125, 235] width 169 height 13
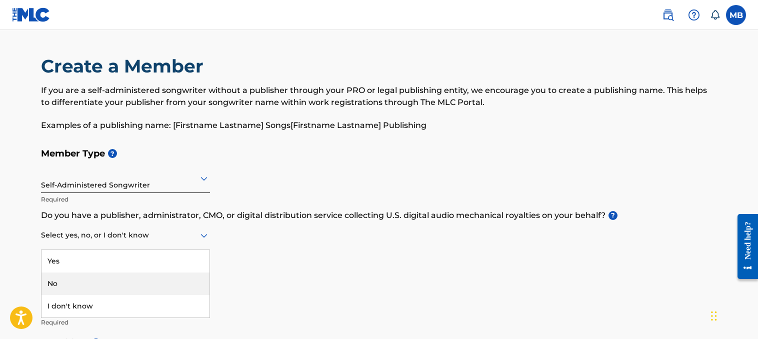
click at [53, 283] on div "No" at bounding box center [126, 284] width 168 height 23
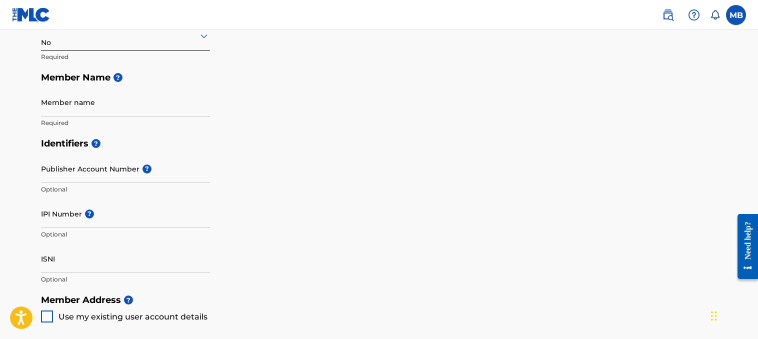
scroll to position [200, 0]
click at [190, 103] on input "Member name" at bounding box center [125, 102] width 169 height 29
type input "BeatzDaGod"
click at [128, 173] on input "Publisher Account Number ?" at bounding box center [125, 168] width 169 height 29
click at [126, 214] on input "IPI Number ?" at bounding box center [125, 213] width 169 height 29
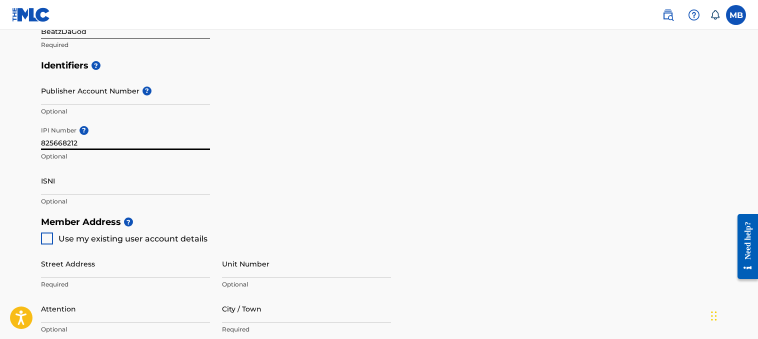
scroll to position [300, 0]
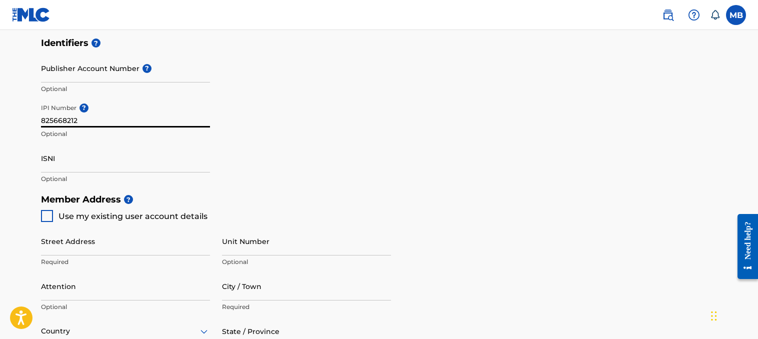
type input "825668212"
click at [46, 215] on div at bounding box center [47, 216] width 12 height 12
type input "[STREET_ADDRESS]"
type input "[PERSON_NAME]"
type input "28333"
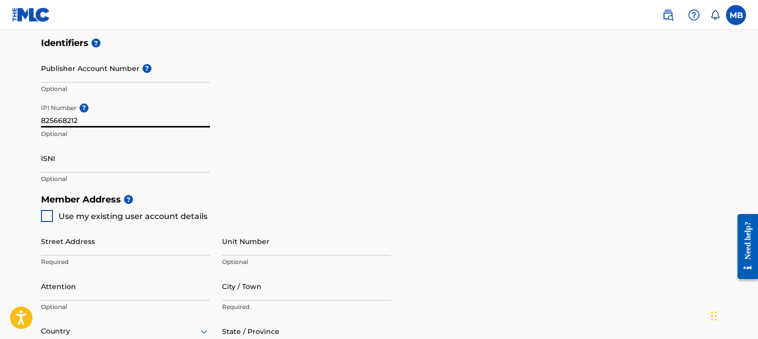
type input "470"
type input "8133700"
type input "[EMAIL_ADDRESS][DOMAIN_NAME]"
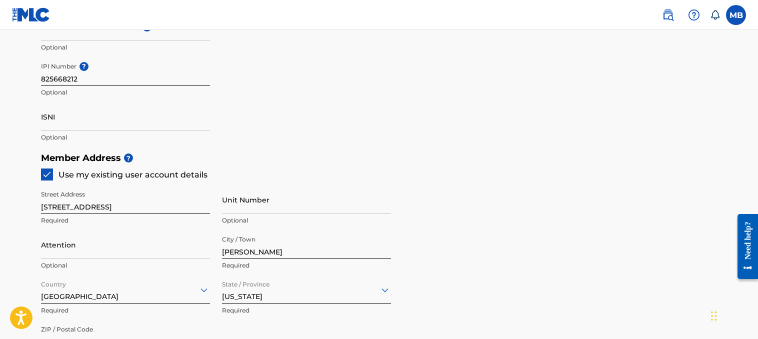
scroll to position [350, 0]
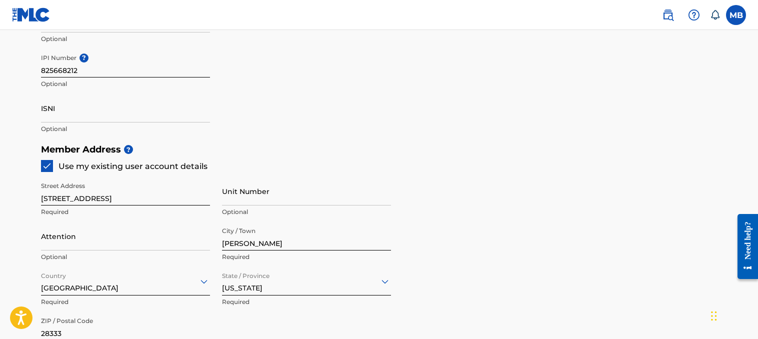
click at [71, 200] on input "[STREET_ADDRESS]" at bounding box center [125, 191] width 169 height 29
click at [73, 199] on input "[STREET_ADDRESS]" at bounding box center [125, 191] width 169 height 29
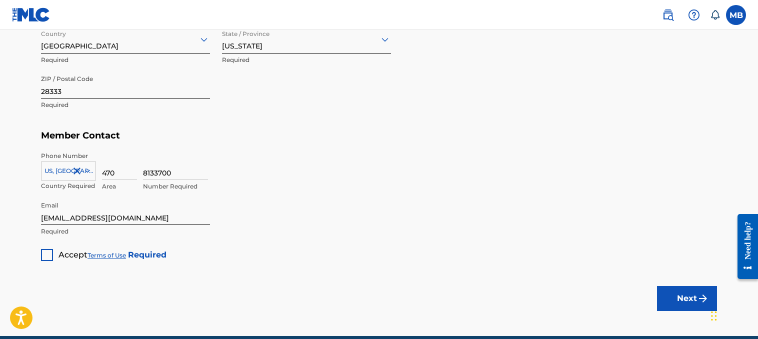
scroll to position [600, 0]
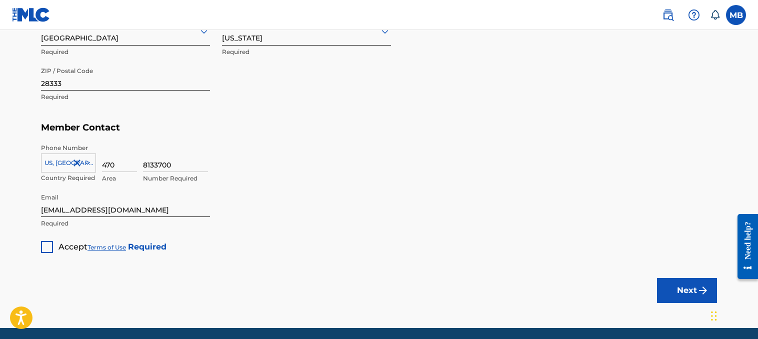
type input "[STREET_ADDRESS][PERSON_NAME]"
click at [47, 245] on div at bounding box center [47, 247] width 12 height 12
click at [663, 295] on button "Next" at bounding box center [687, 290] width 60 height 25
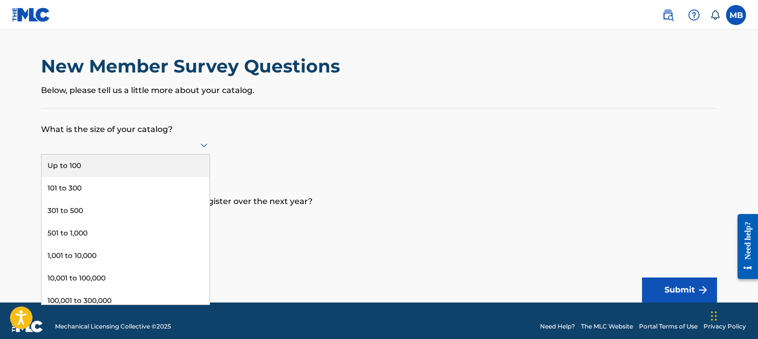
click at [201, 141] on icon at bounding box center [204, 145] width 12 height 12
click at [98, 169] on div "Up to 100" at bounding box center [126, 166] width 168 height 23
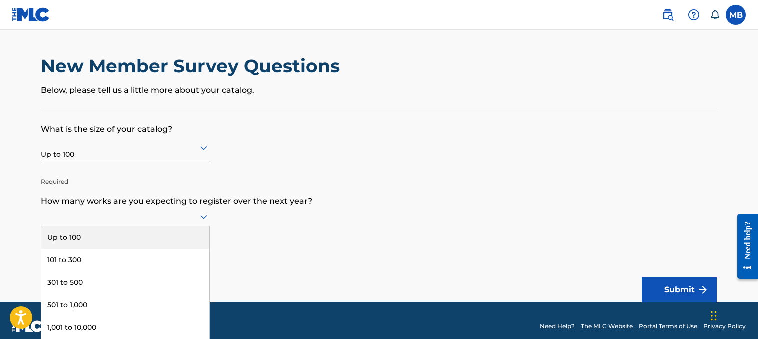
click at [206, 220] on div "9 results available. Use Up and Down to choose options, press Enter to select t…" at bounding box center [125, 217] width 169 height 19
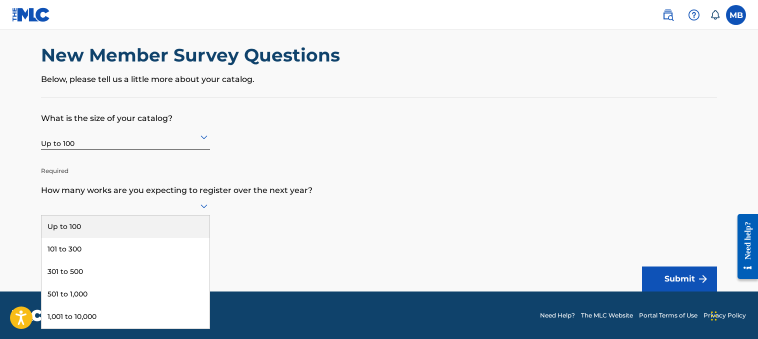
click at [152, 227] on div "Up to 100" at bounding box center [126, 227] width 168 height 23
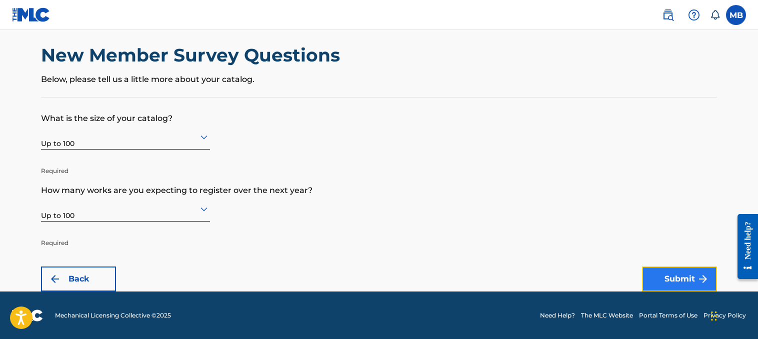
click at [682, 273] on button "Submit" at bounding box center [679, 279] width 75 height 25
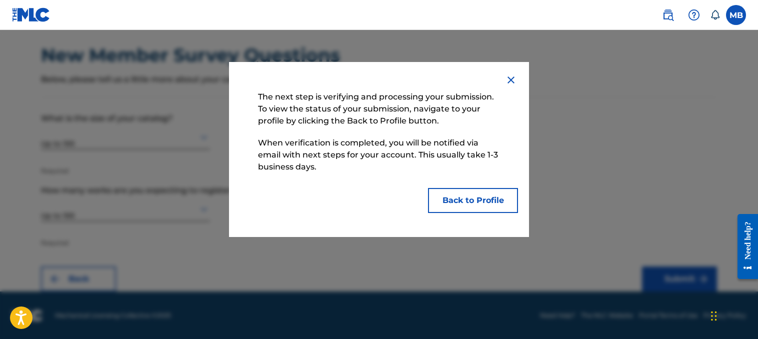
click at [512, 75] on img at bounding box center [511, 80] width 12 height 12
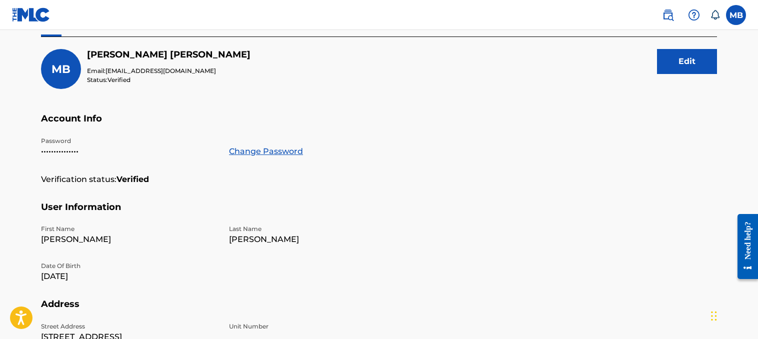
scroll to position [100, 0]
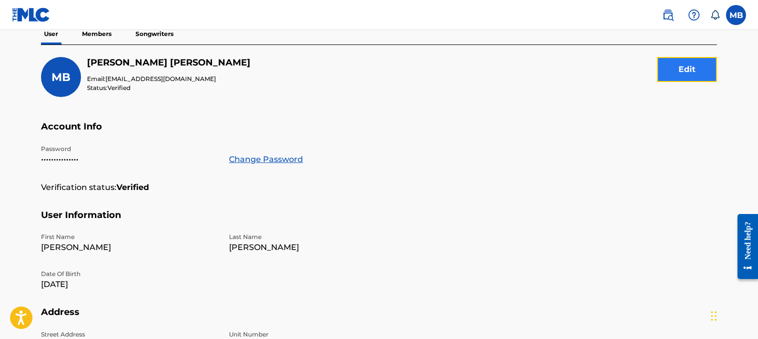
click at [700, 77] on button "Edit" at bounding box center [687, 69] width 60 height 25
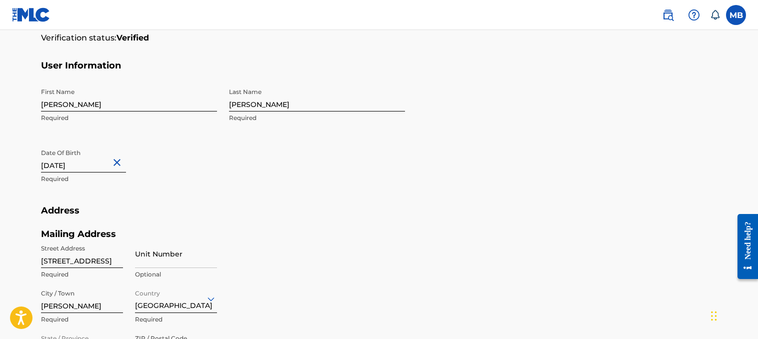
scroll to position [250, 0]
click at [71, 259] on input "[STREET_ADDRESS]" at bounding box center [82, 253] width 82 height 29
click at [72, 259] on input "[STREET_ADDRESS]" at bounding box center [82, 253] width 82 height 29
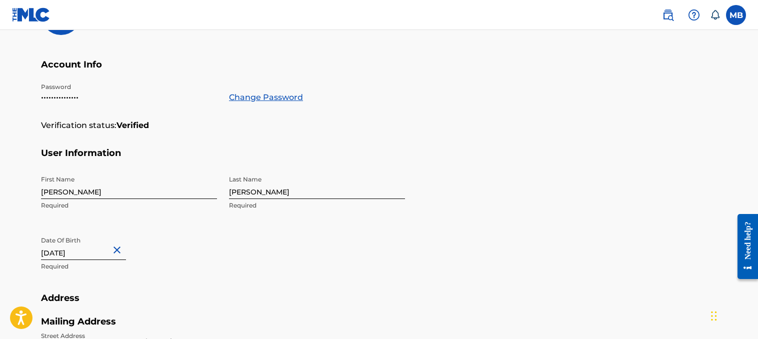
scroll to position [0, 0]
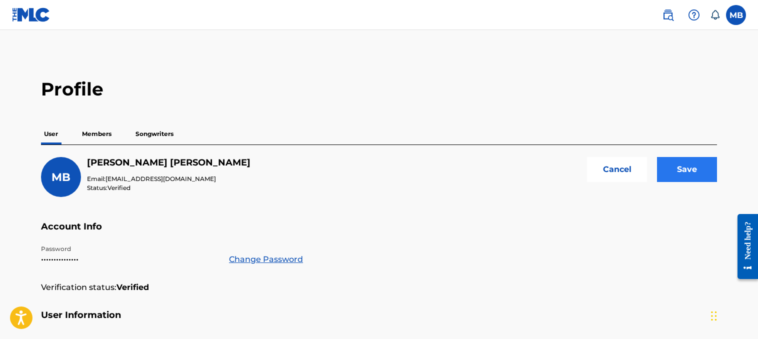
type input "[STREET_ADDRESS][PERSON_NAME]"
click at [700, 163] on input "Save" at bounding box center [687, 169] width 60 height 25
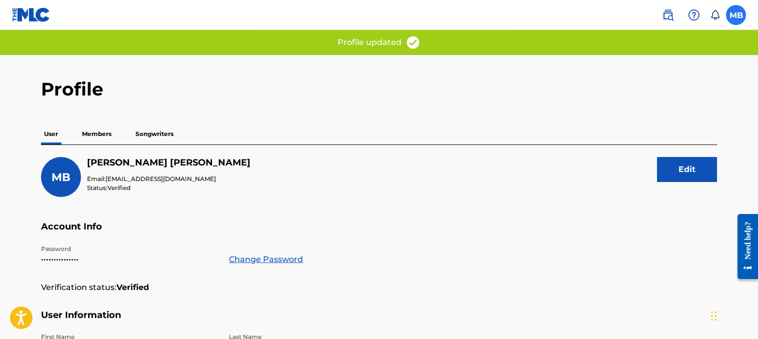
click at [740, 14] on label at bounding box center [736, 15] width 20 height 20
click at [736, 15] on input "MB [PERSON_NAME] [EMAIL_ADDRESS][DOMAIN_NAME] Notification Preferences Profile …" at bounding box center [736, 15] width 0 height 0
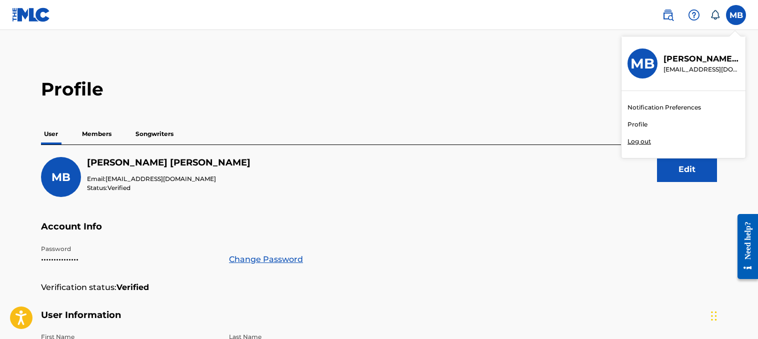
click at [694, 59] on p "[PERSON_NAME]" at bounding box center [702, 59] width 76 height 12
click at [736, 15] on input "MB [PERSON_NAME] [EMAIL_ADDRESS][DOMAIN_NAME] Notification Preferences Profile …" at bounding box center [736, 15] width 0 height 0
